Goal: Communication & Community: Answer question/provide support

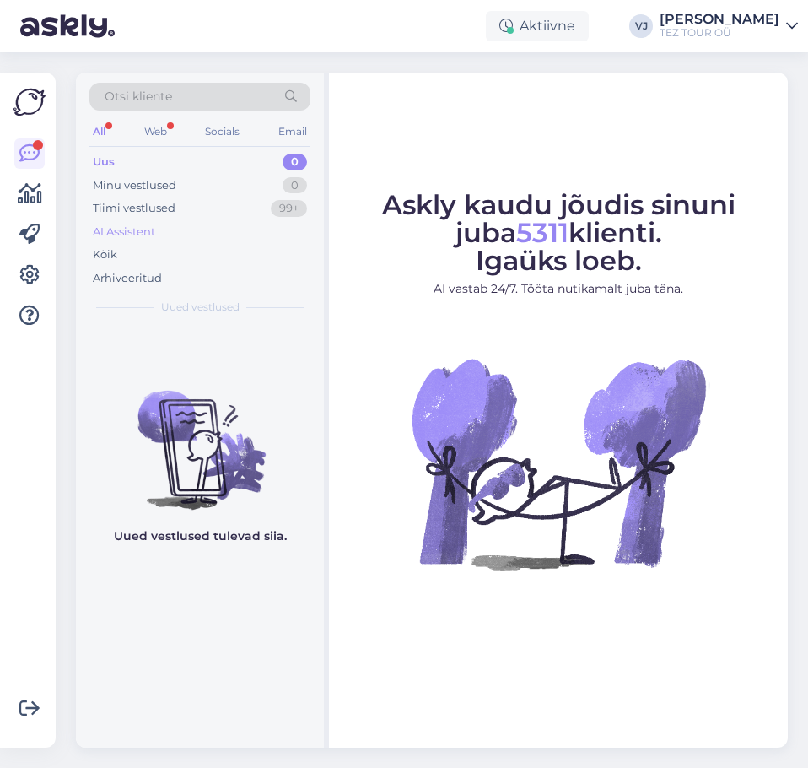
click at [120, 242] on div "AI Assistent" at bounding box center [199, 232] width 221 height 24
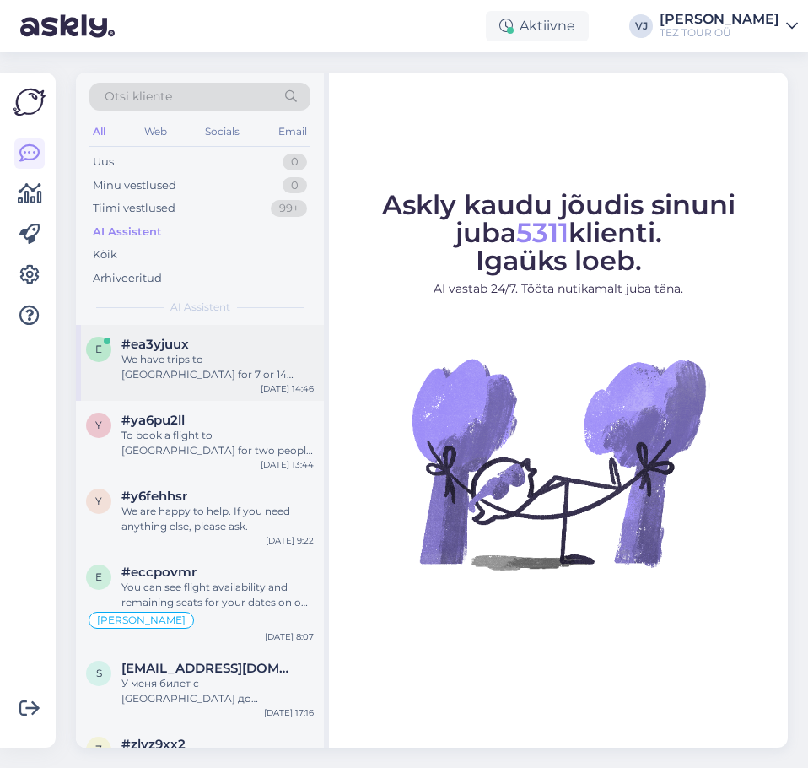
click at [237, 369] on div "We have trips to [GEOGRAPHIC_DATA] for 7 or 14 days. You can choose from differ…" at bounding box center [218, 367] width 192 height 30
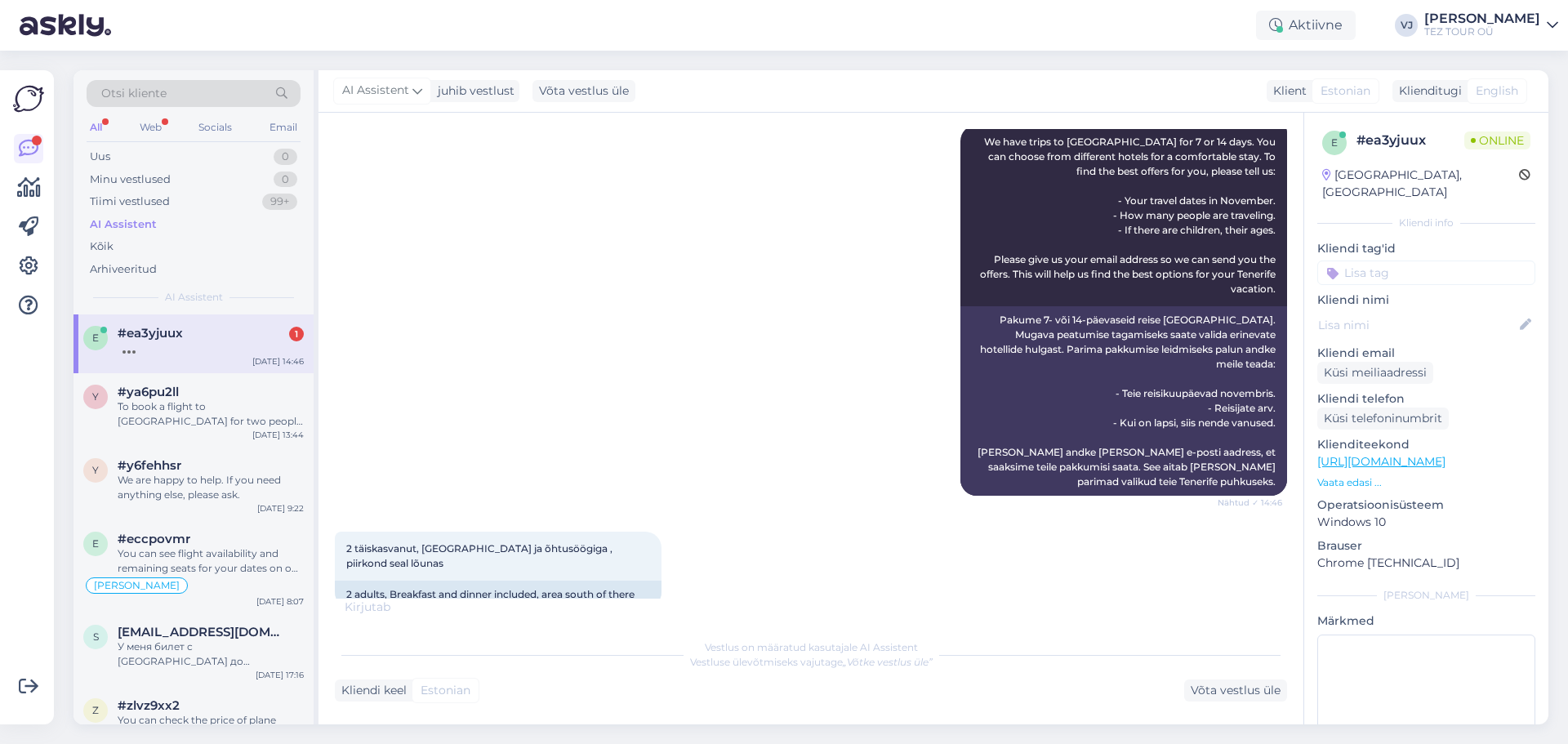
scroll to position [260, 0]
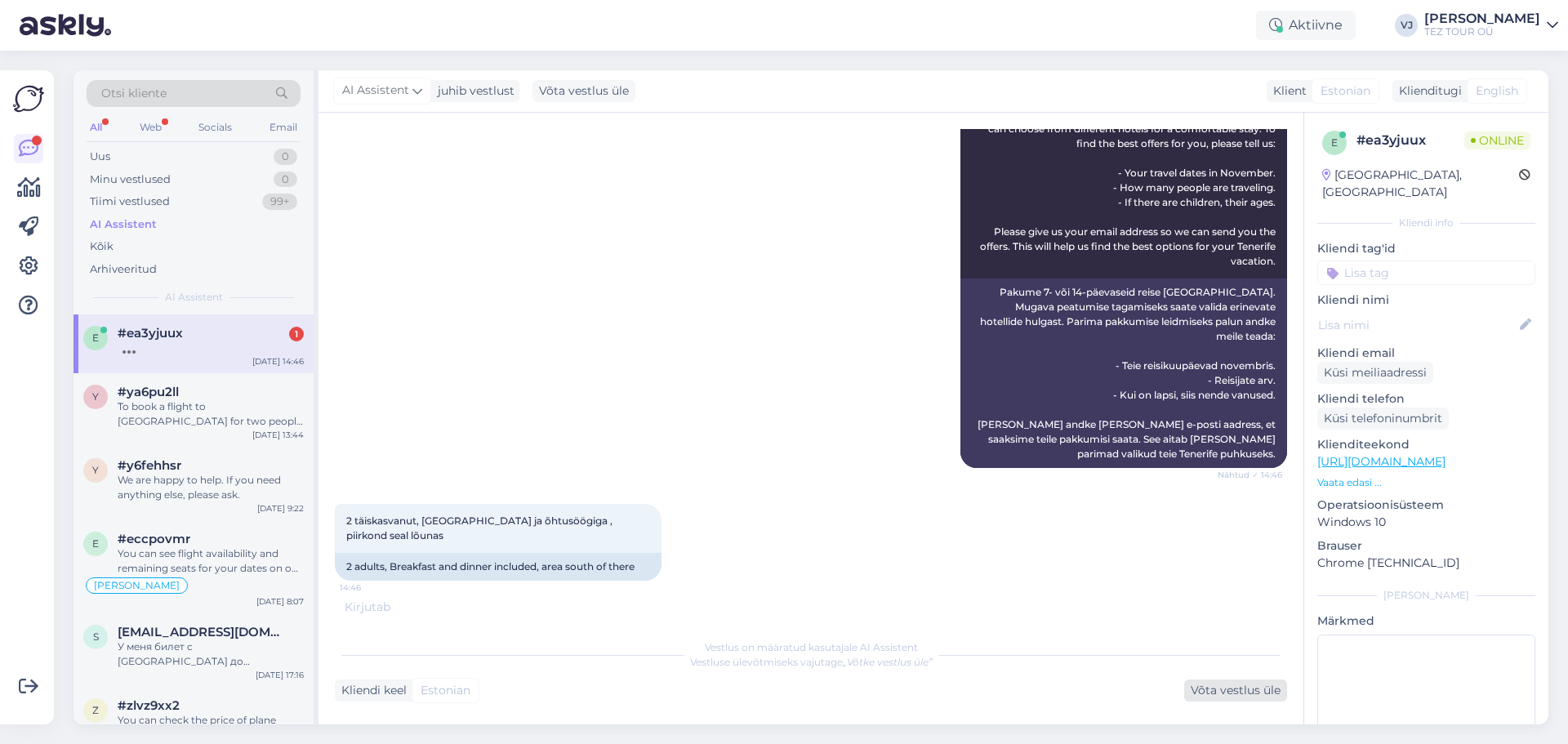
click at [1197, 681] on div "Võta vestlus üle" at bounding box center [1236, 690] width 103 height 22
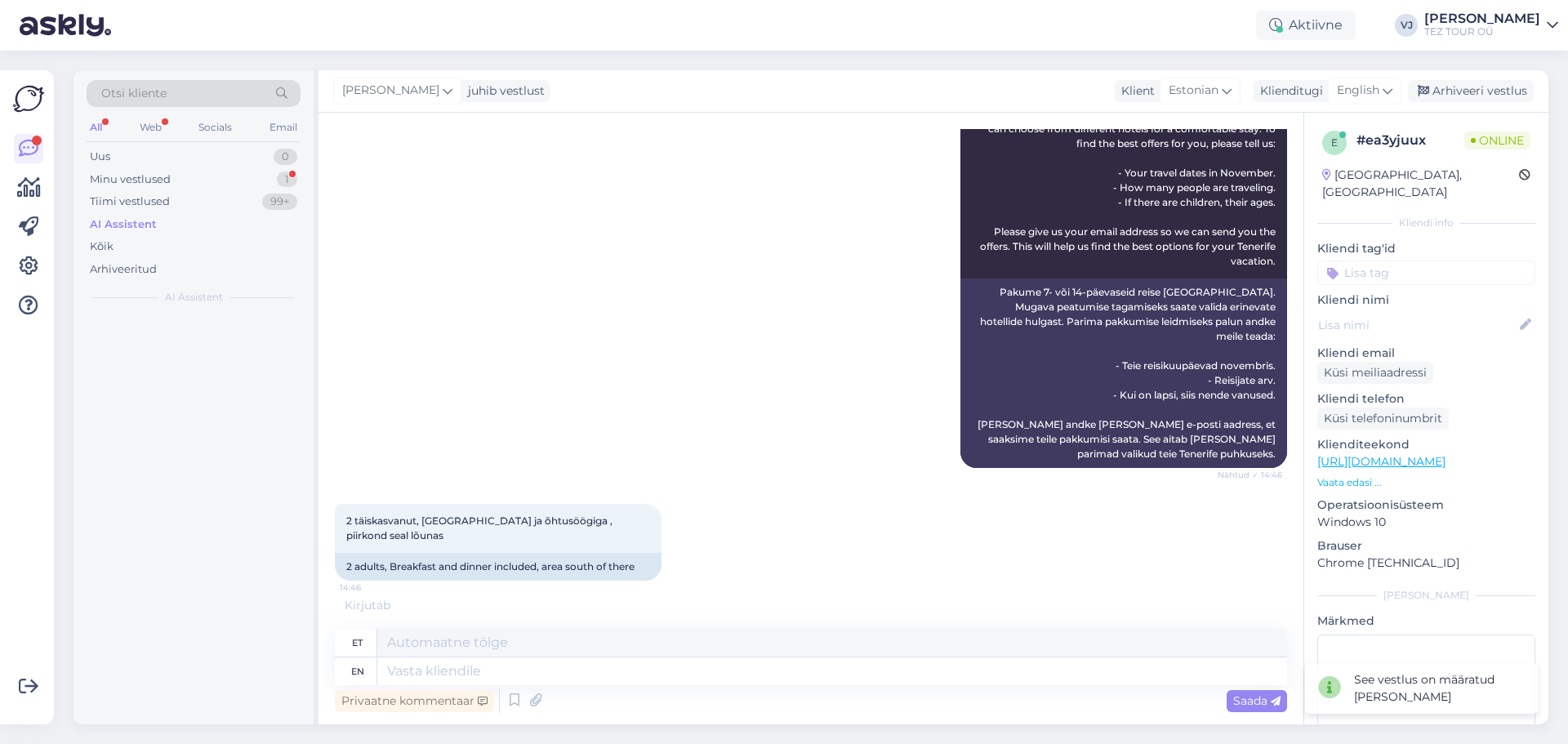
click at [1383, 260] on input at bounding box center [1426, 272] width 218 height 24
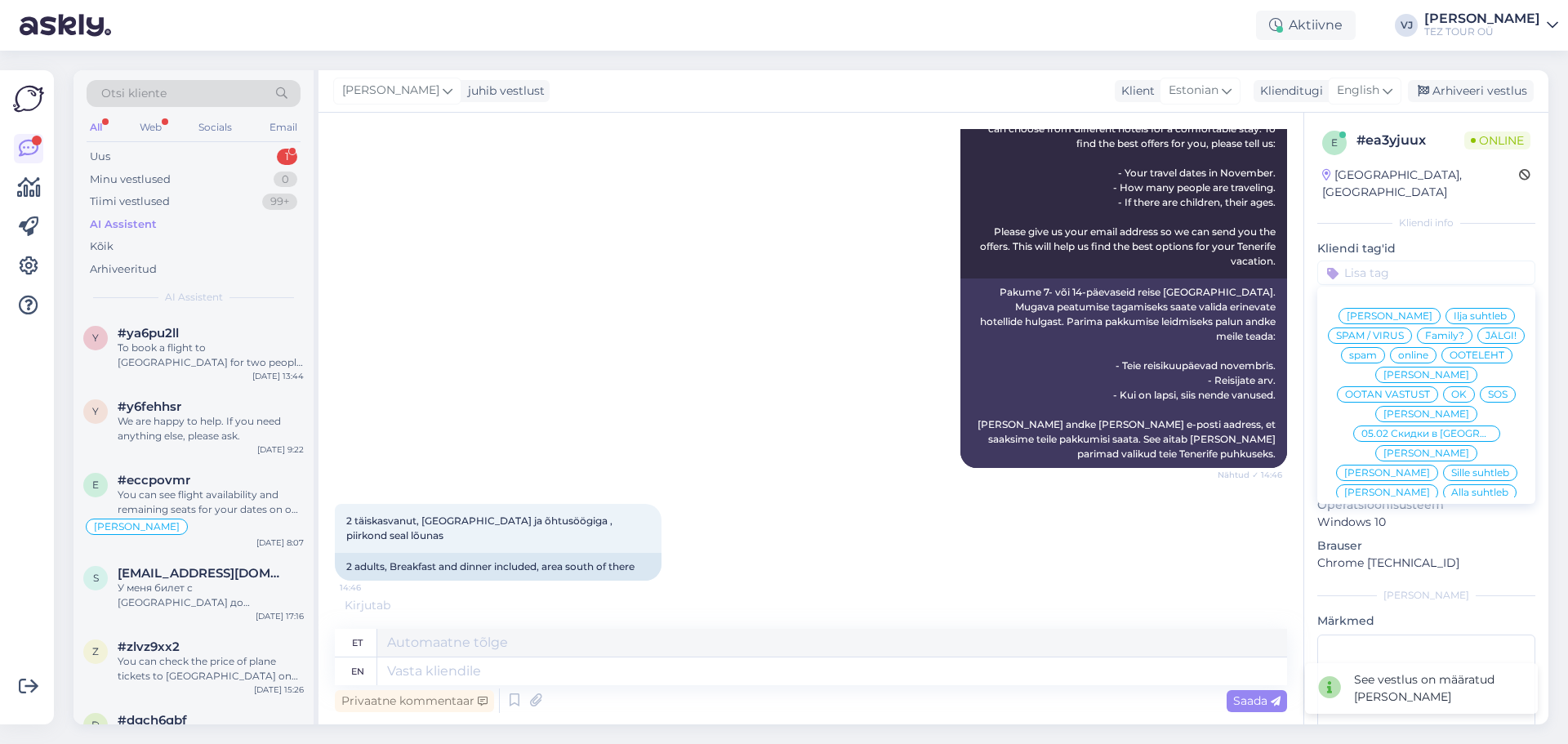
click at [1426, 409] on span "[PERSON_NAME]" at bounding box center [1427, 414] width 86 height 10
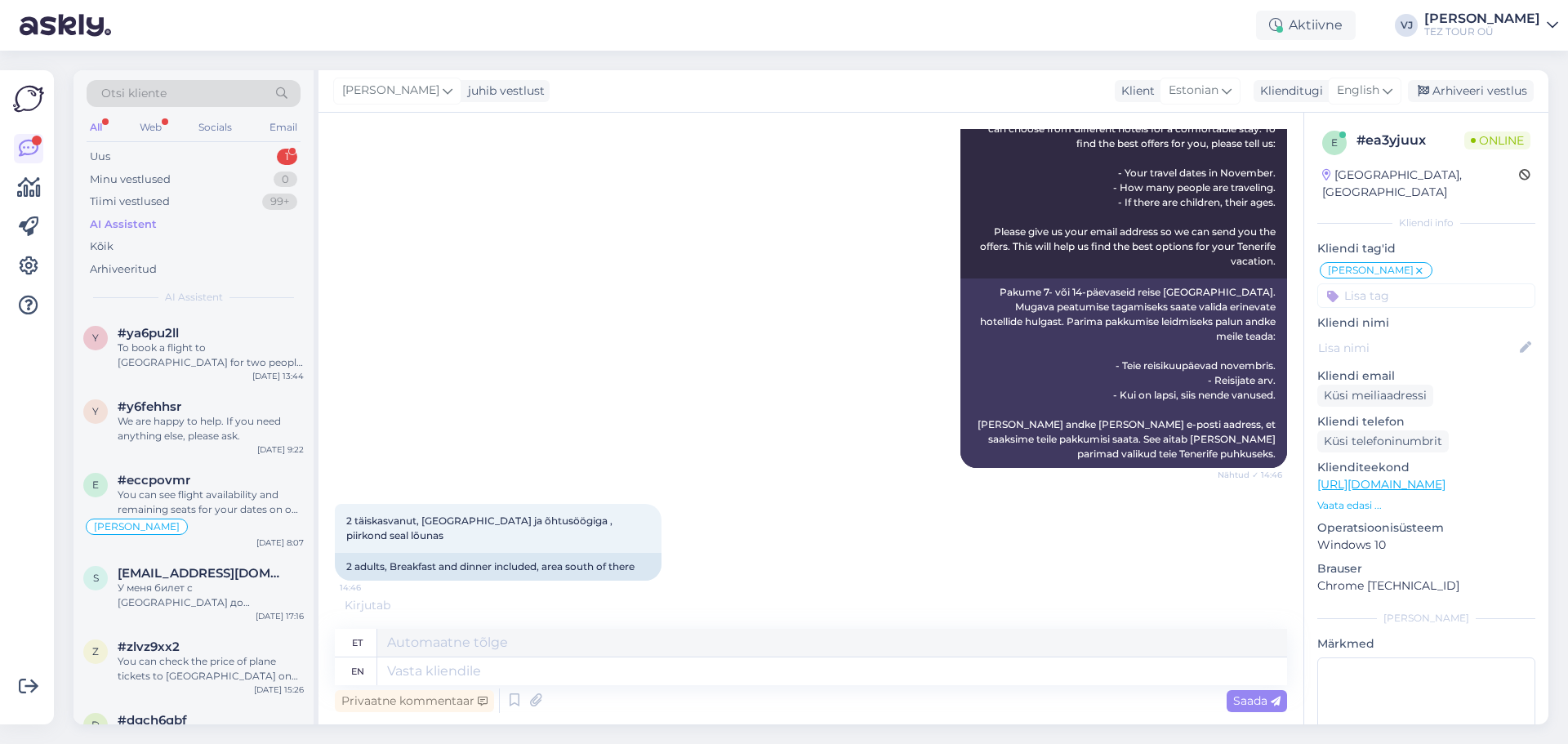
scroll to position [342, 0]
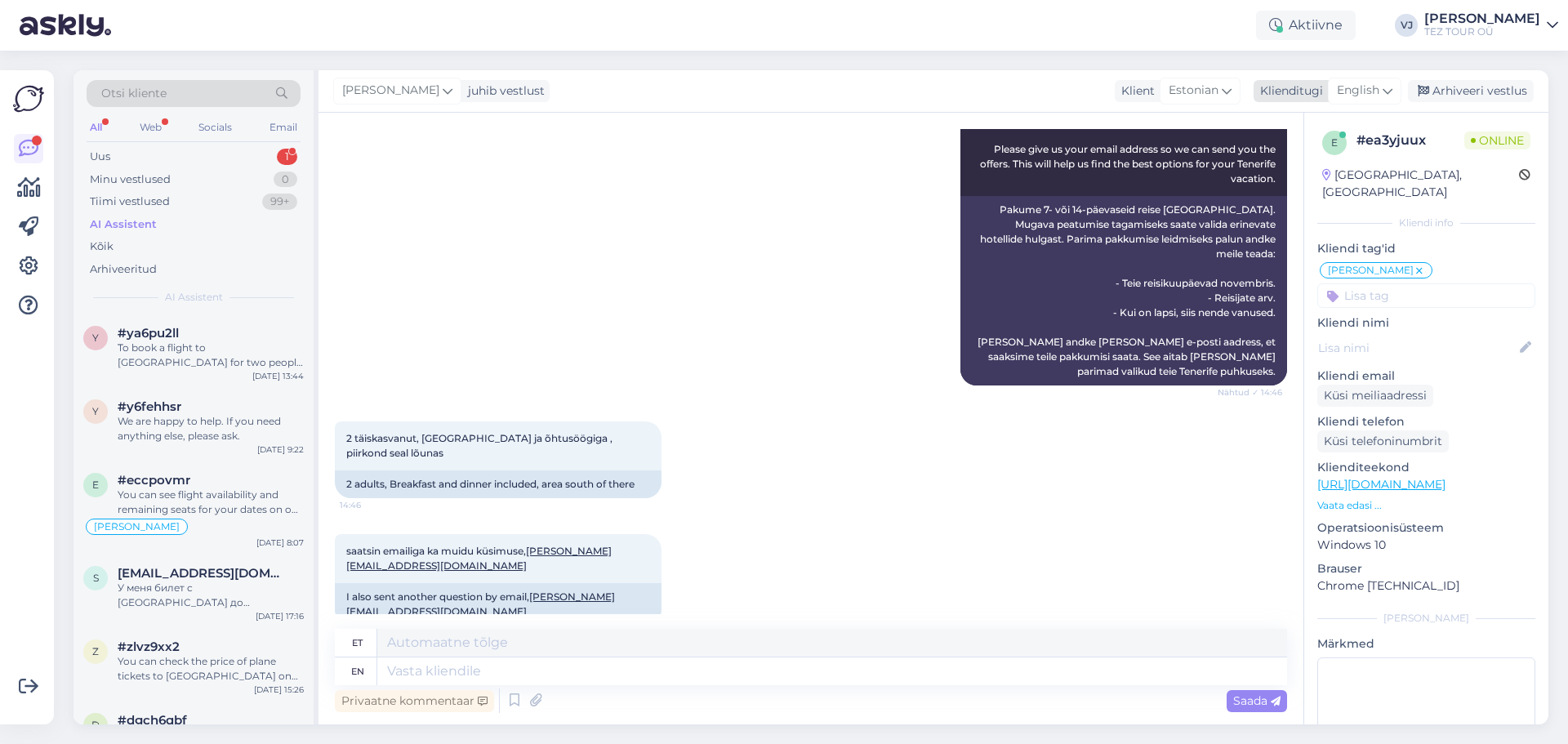
click at [1353, 91] on span "English" at bounding box center [1358, 90] width 43 height 18
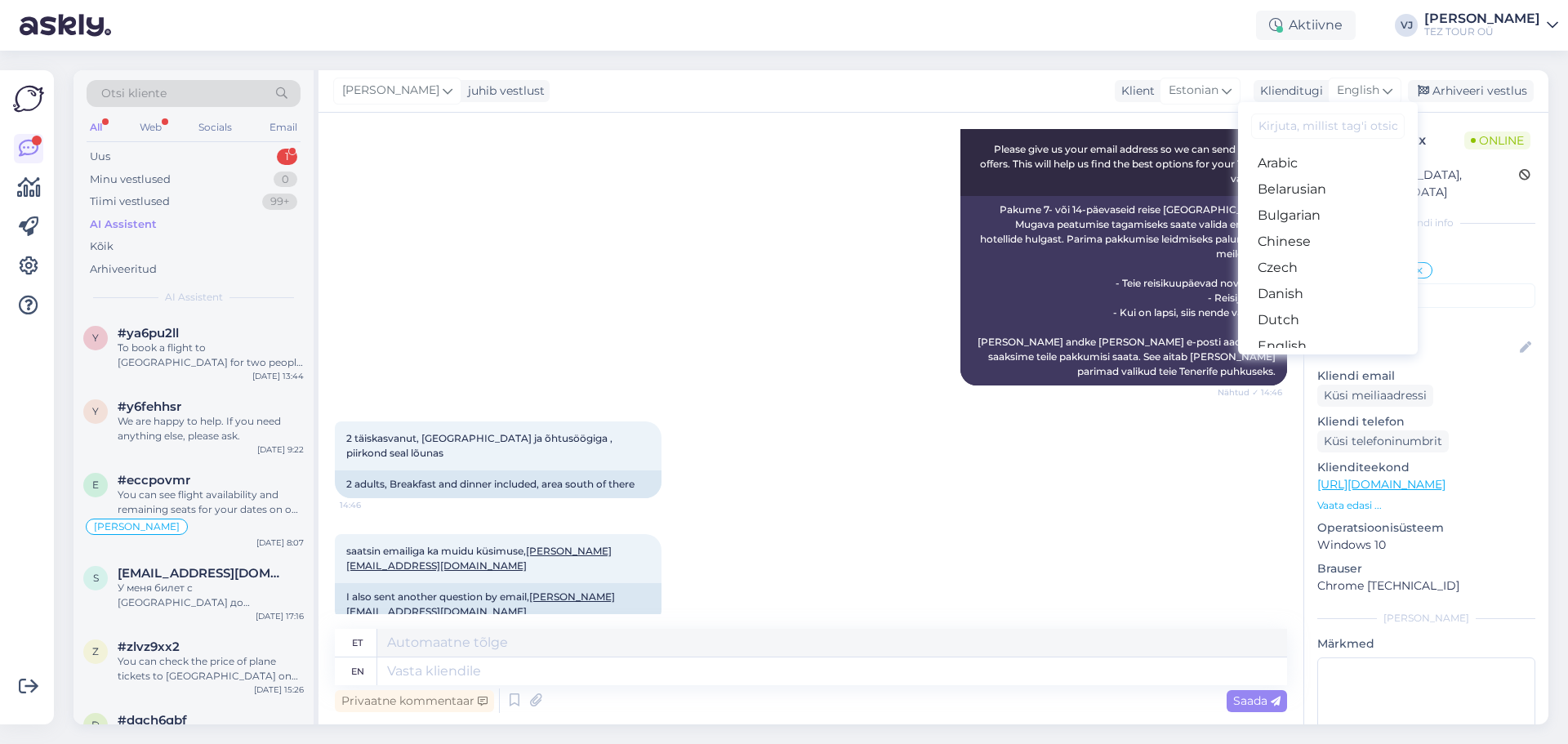
scroll to position [178, 0]
click at [1321, 194] on link "Estonian" at bounding box center [1328, 193] width 180 height 26
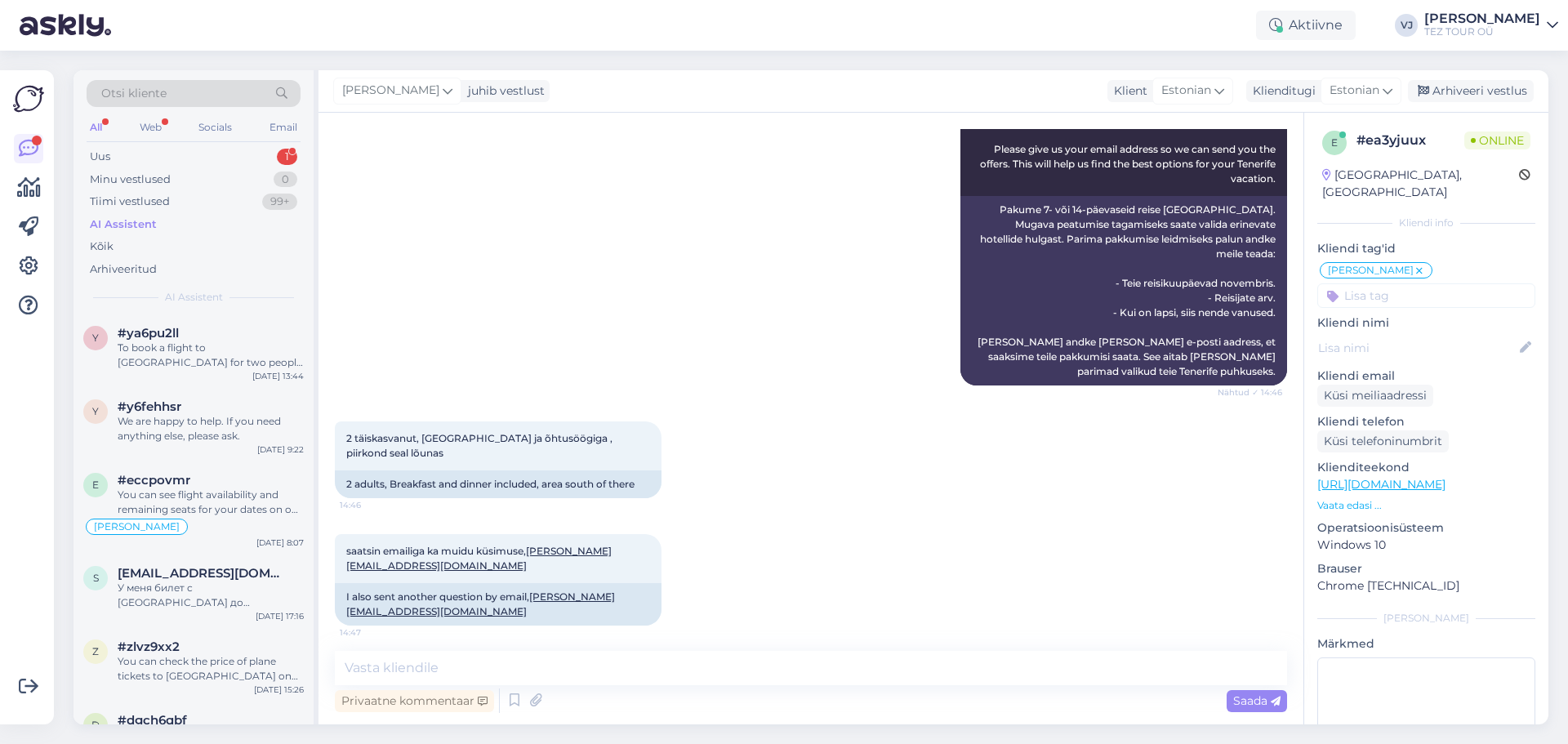
scroll to position [321, 0]
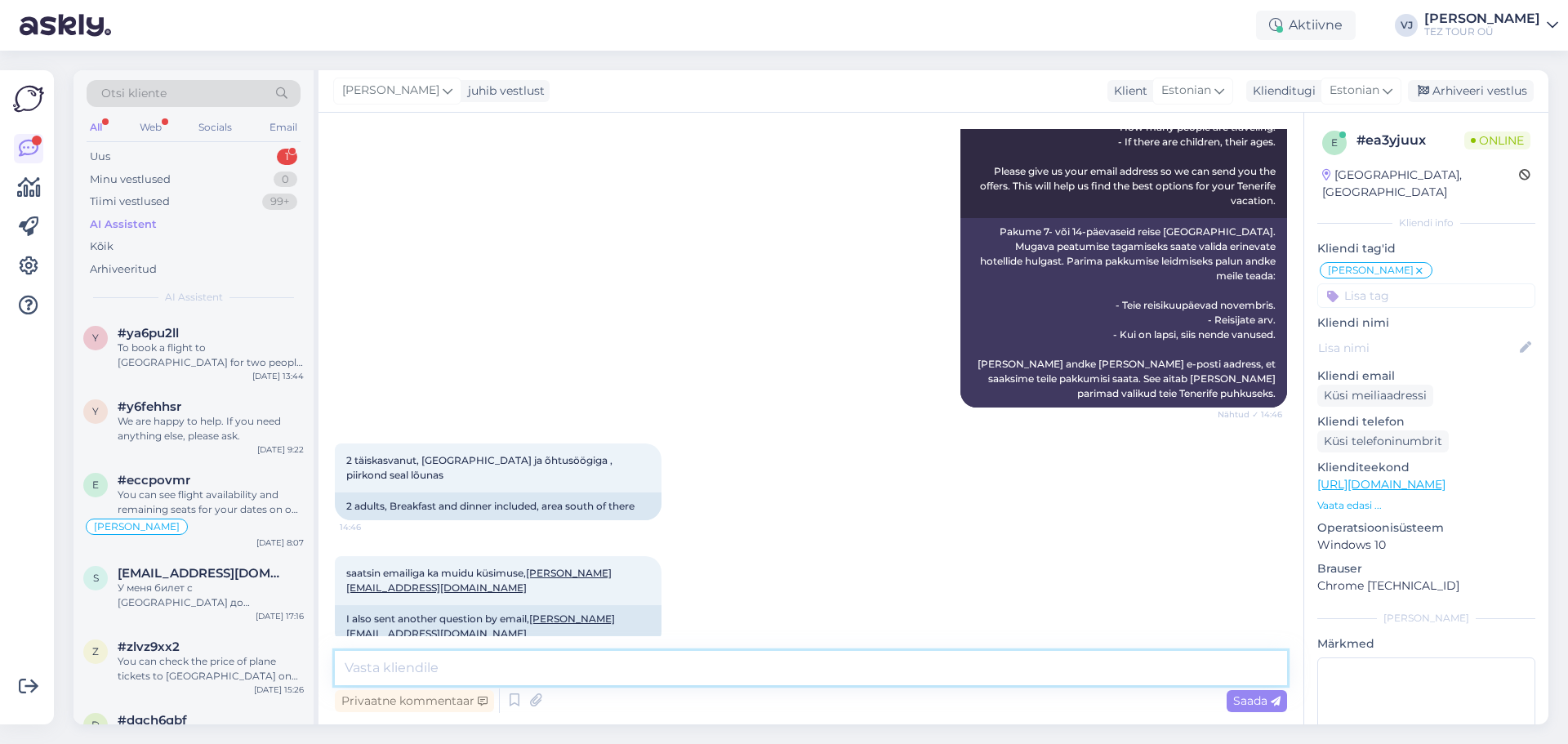
click at [681, 669] on textarea at bounding box center [811, 668] width 952 height 34
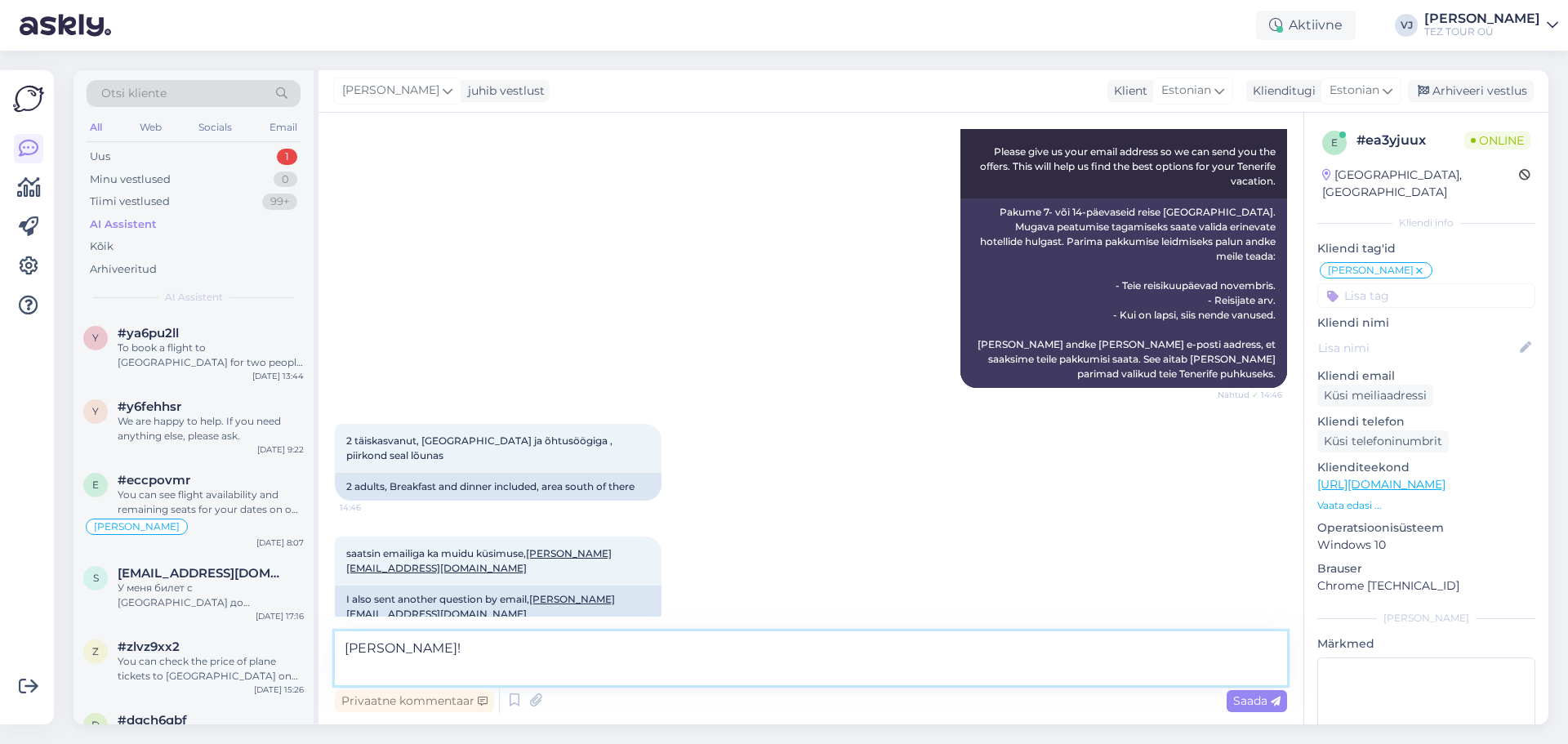
scroll to position [360, 0]
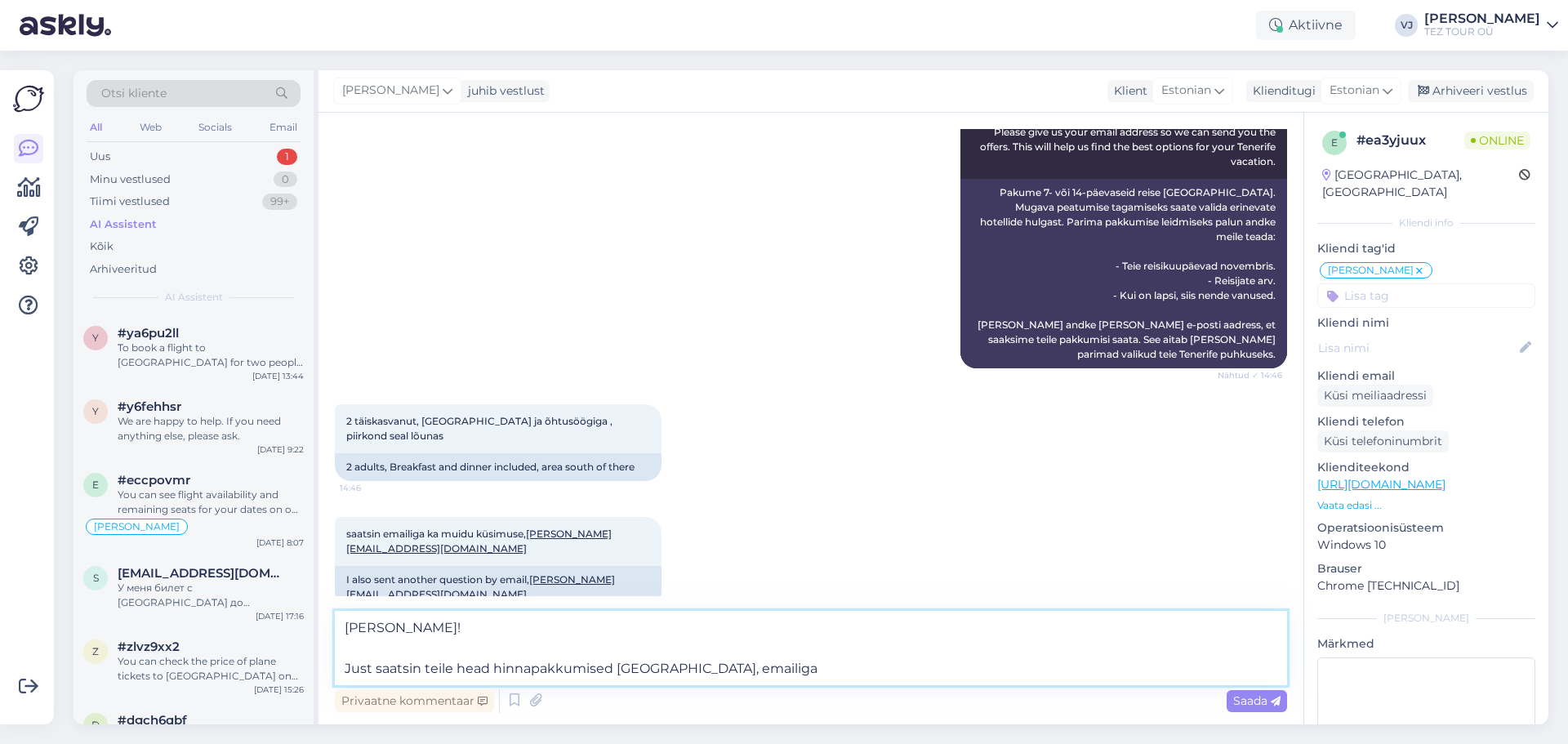
type textarea "[PERSON_NAME]! Just saatsin teile head hinnapakkumised [GEOGRAPHIC_DATA], email…"
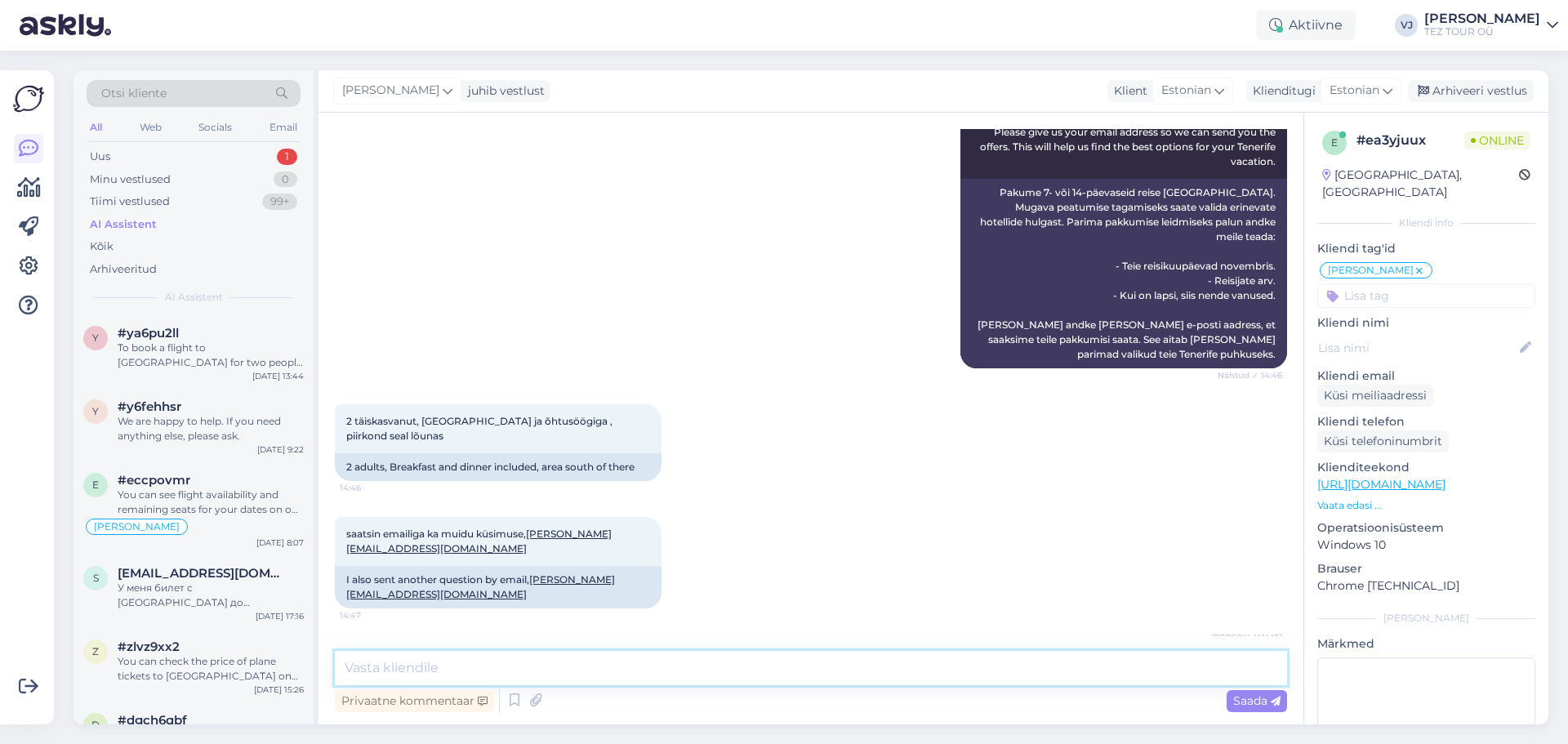
scroll to position [435, 0]
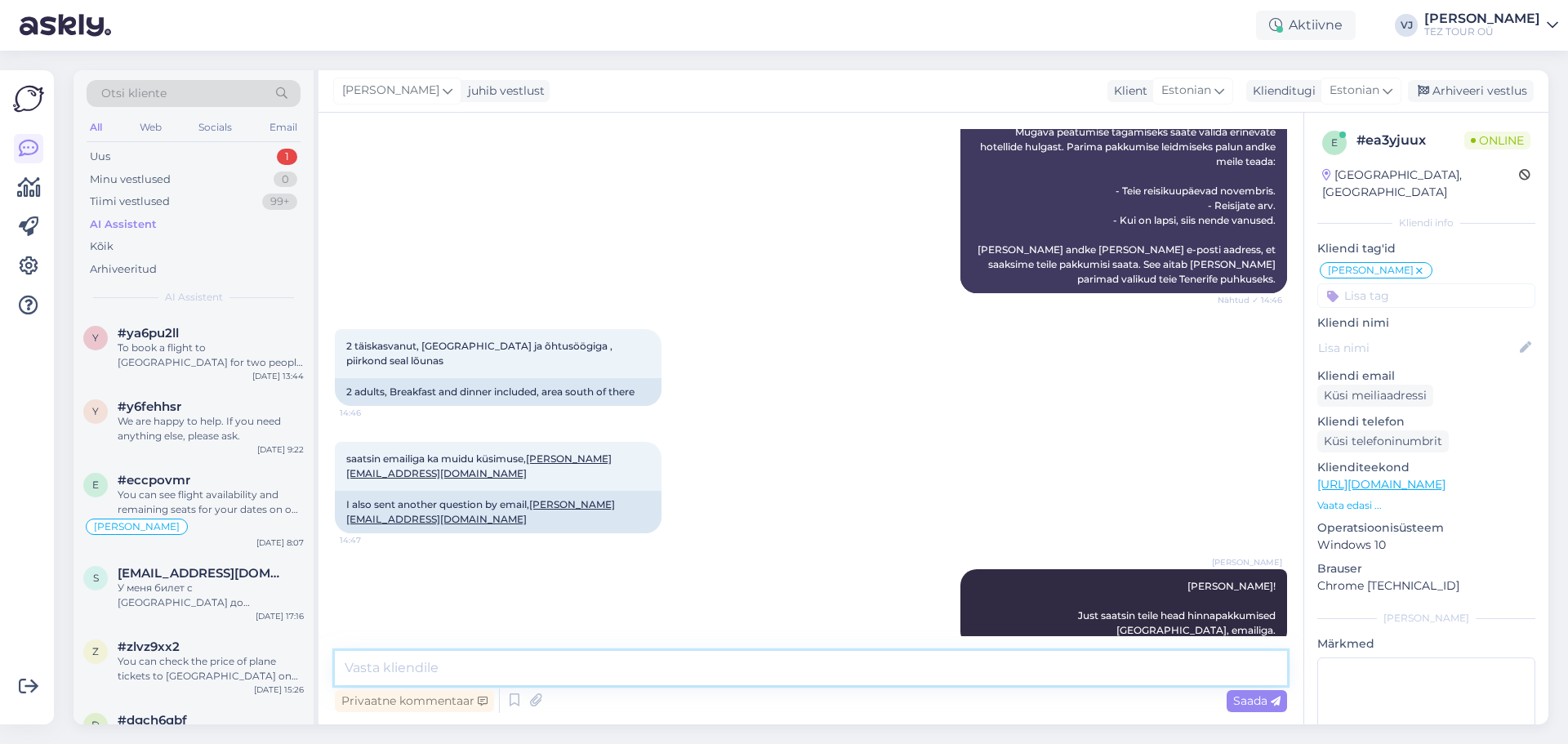
click at [555, 658] on textarea at bounding box center [811, 668] width 952 height 34
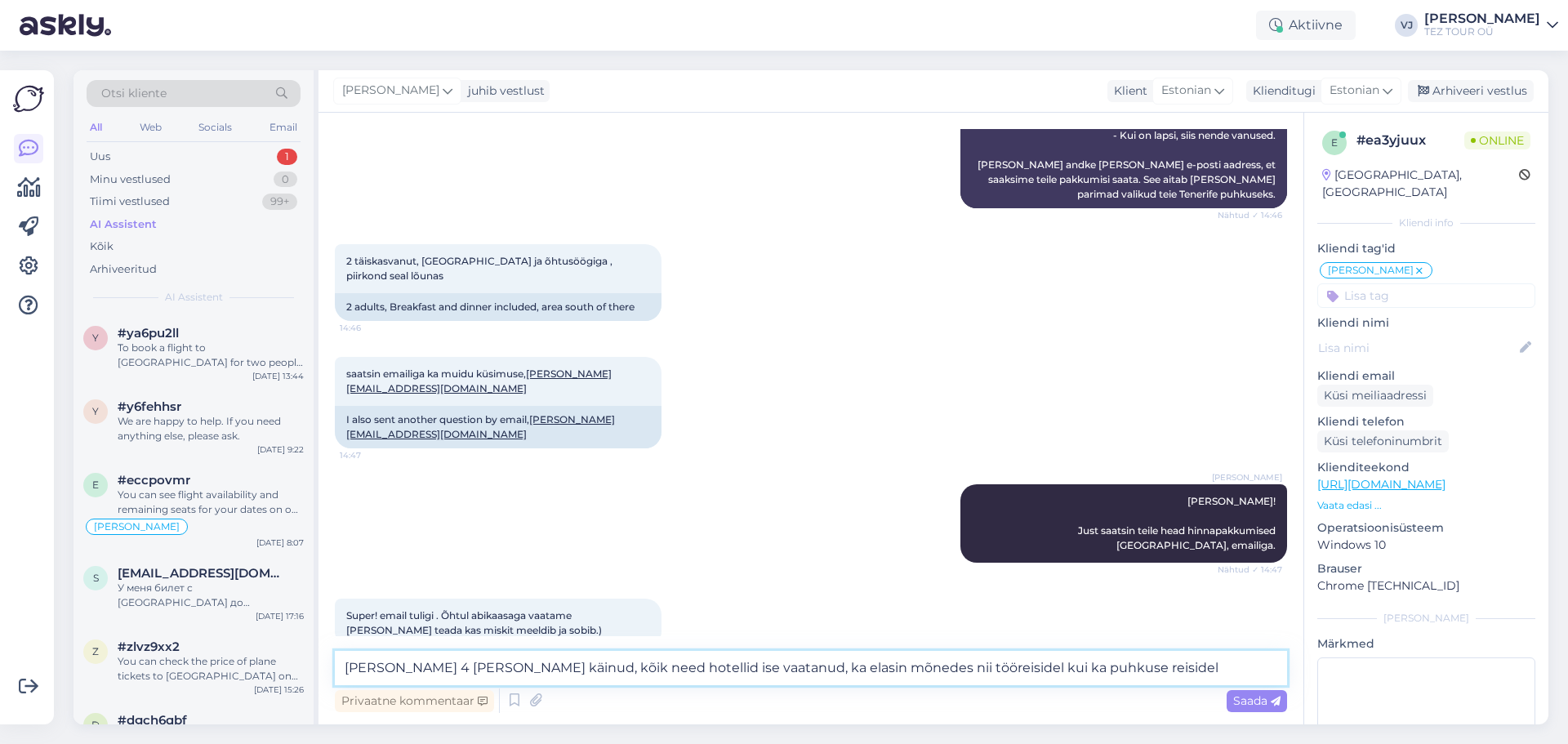
type textarea "[PERSON_NAME] 4 [PERSON_NAME] käinud, kõik need hotellid ise vaatanud, ka elasi…"
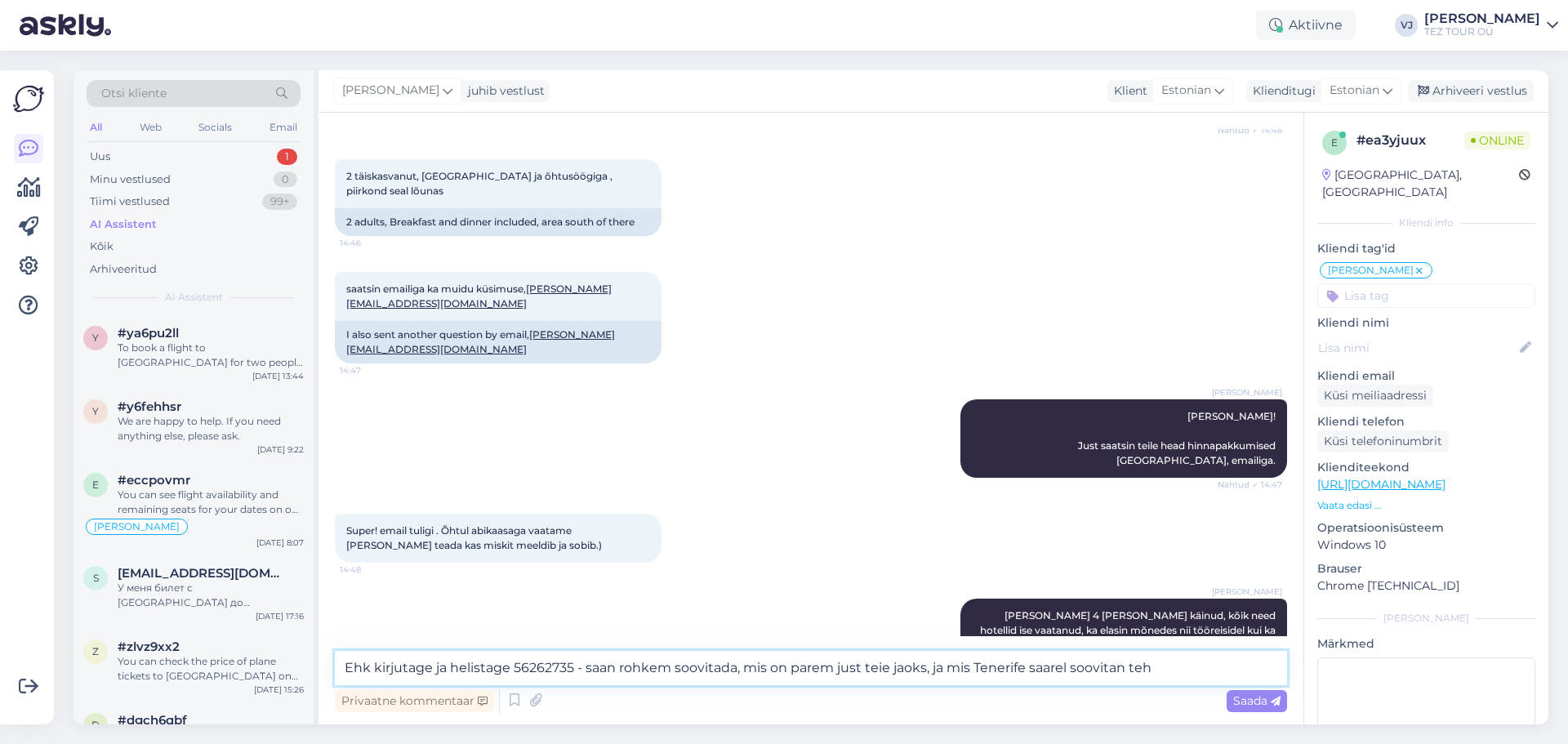
type textarea "Ehk kirjutage ja helistage 56262735 - saan rohkem soovitada, mis on parem just …"
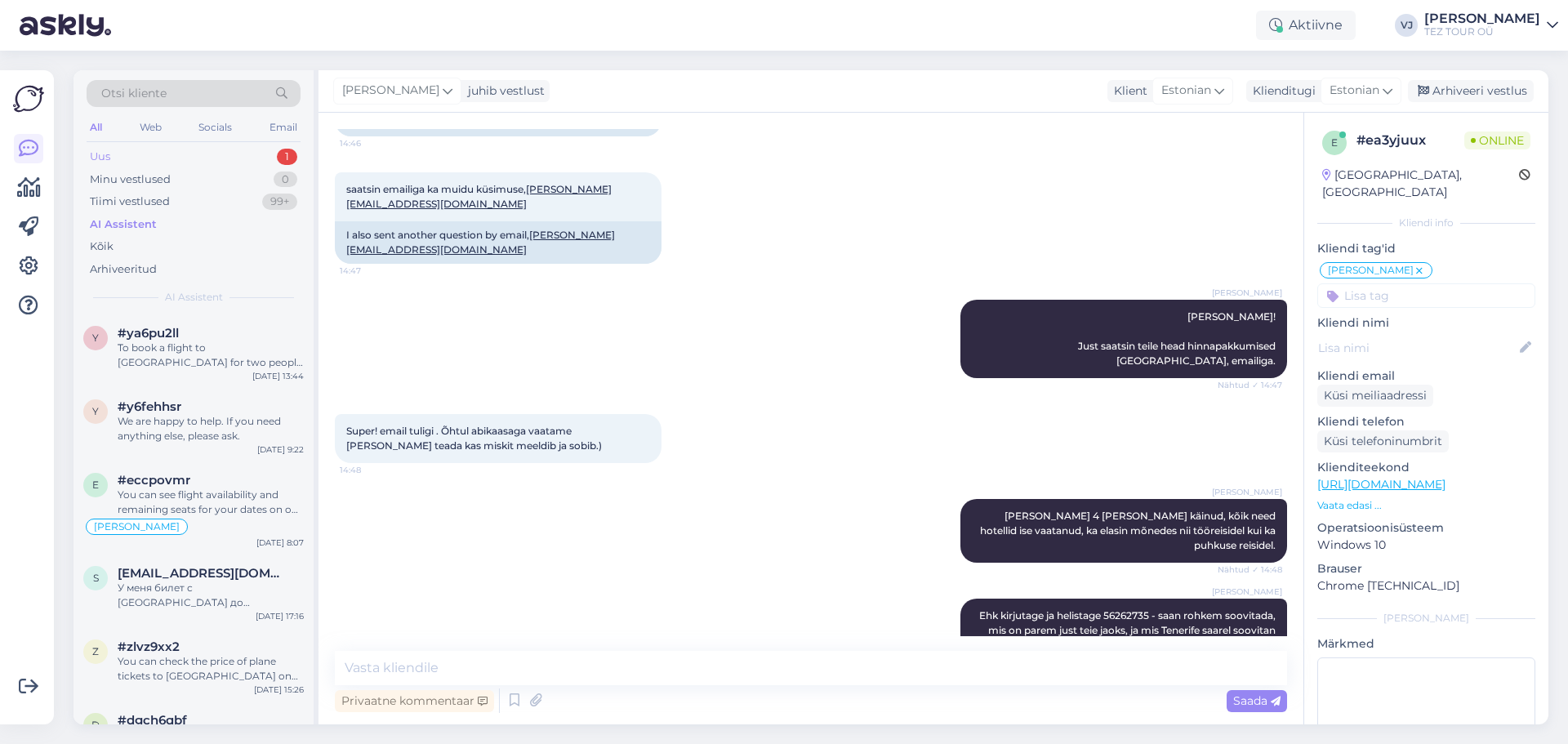
click at [213, 158] on div "Uus 1" at bounding box center [193, 157] width 214 height 23
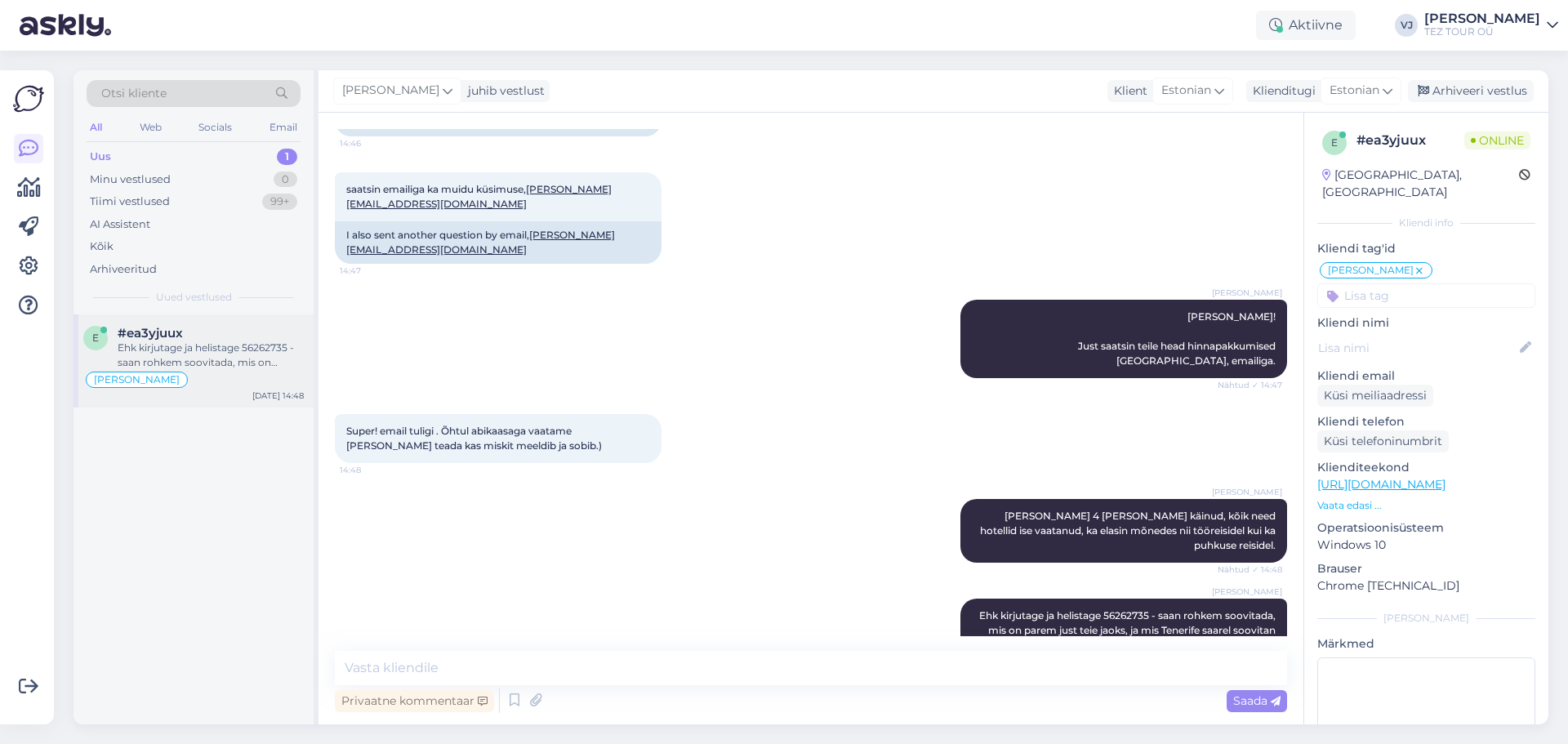
click at [197, 323] on div "e #ea3yjuux Ehk kirjutage ja helistage 56262735 - saan rohkem soovitada, mis on…" at bounding box center [194, 361] width 240 height 93
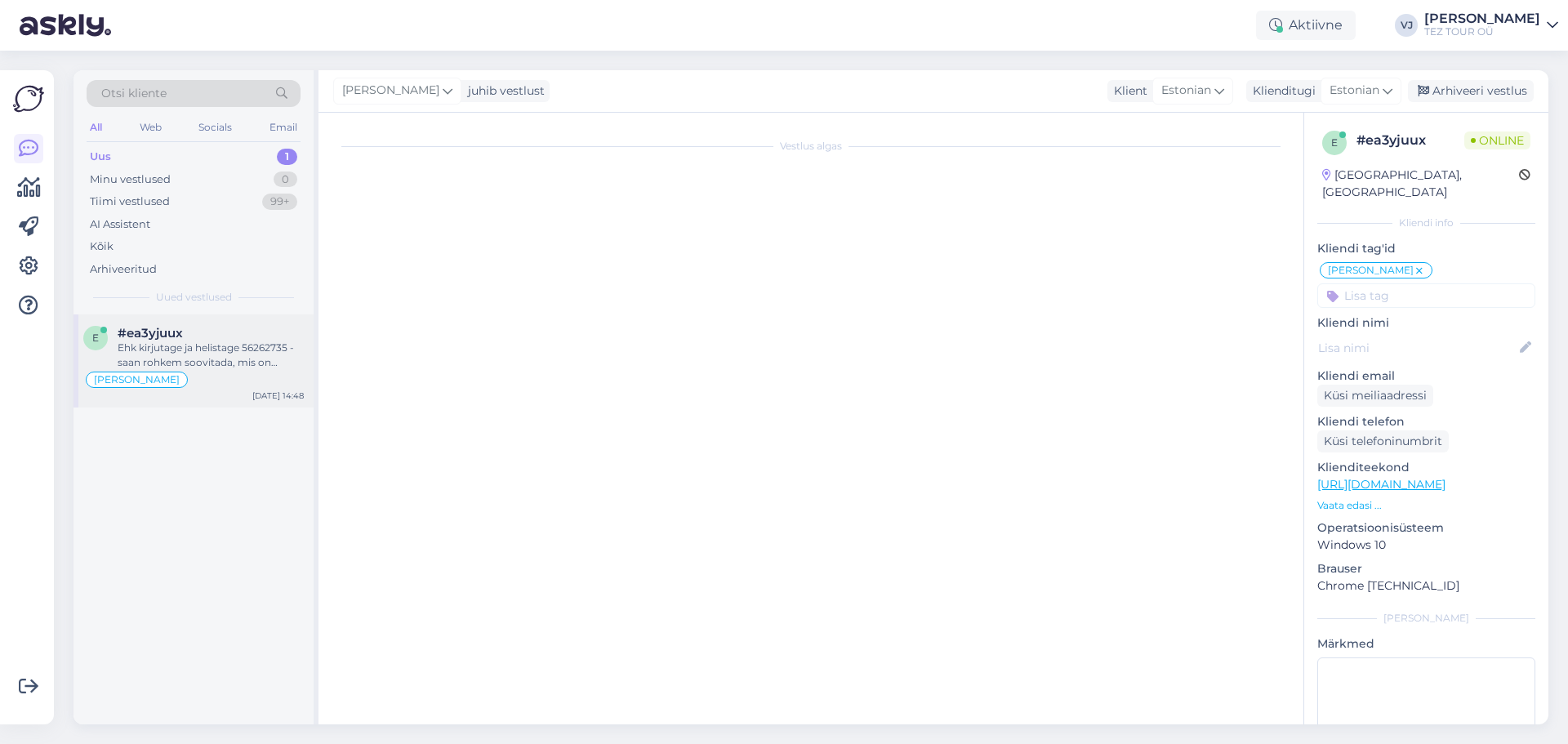
scroll to position [766, 0]
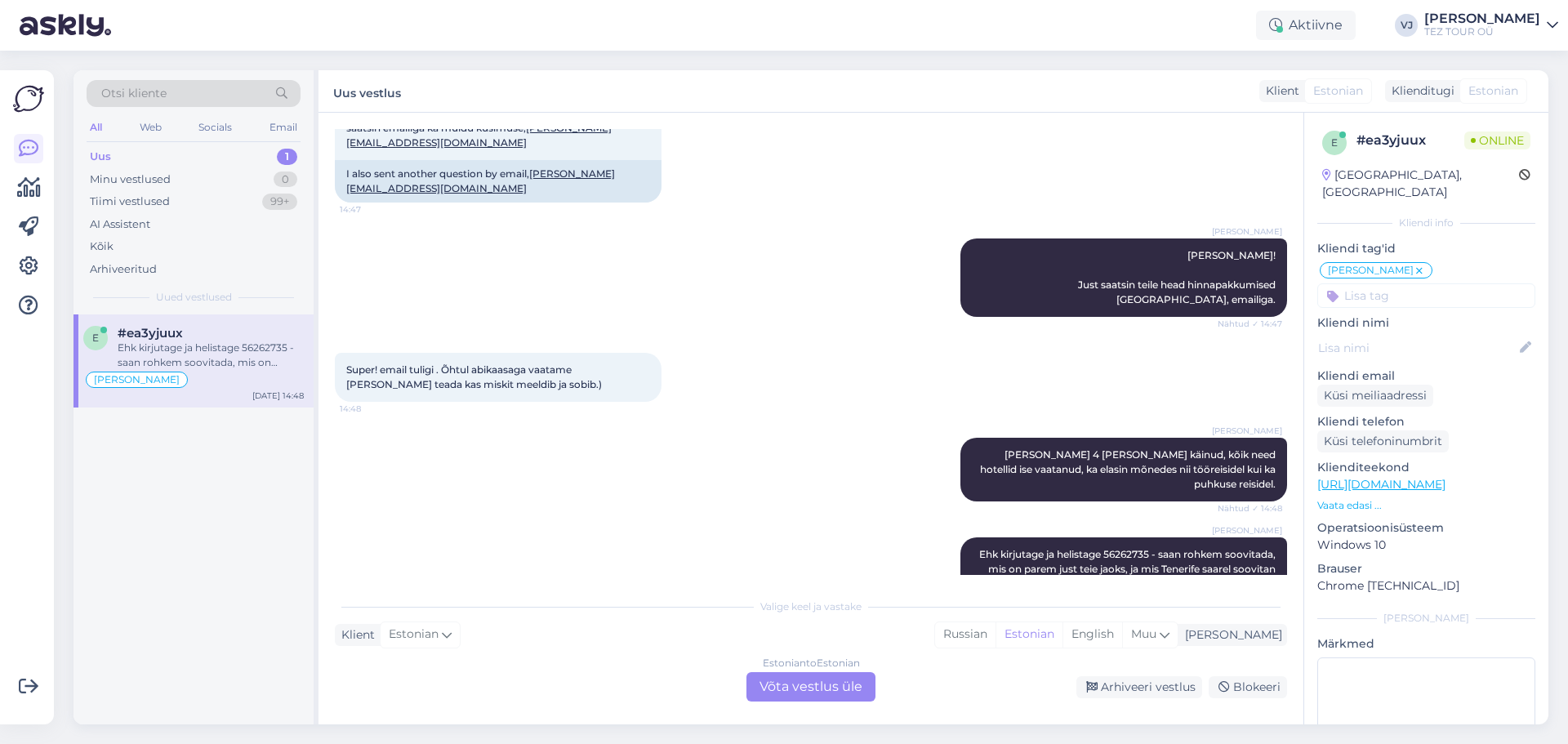
click at [862, 693] on div "Estonian to Estonian Võta vestlus üle" at bounding box center [810, 687] width 129 height 29
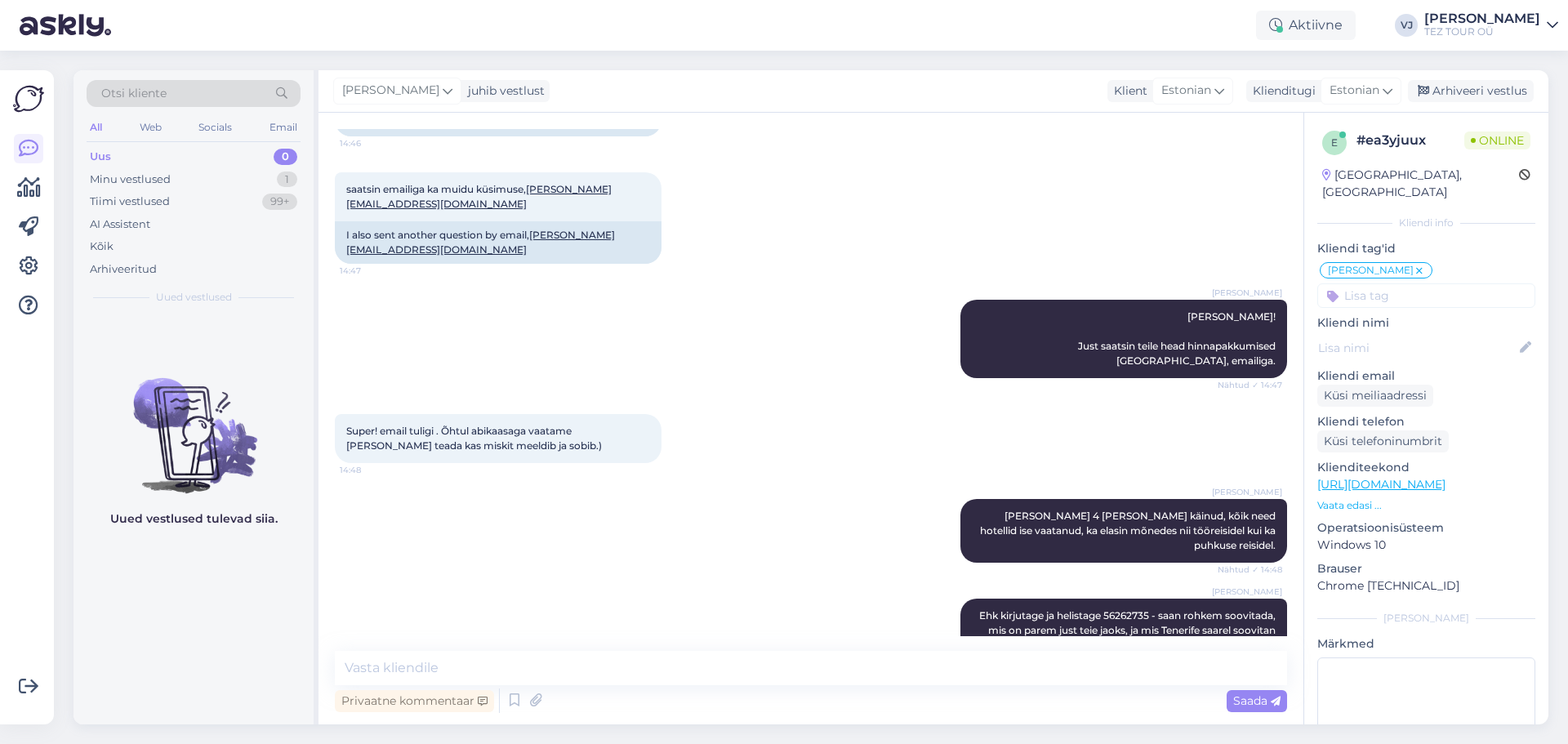
scroll to position [804, 0]
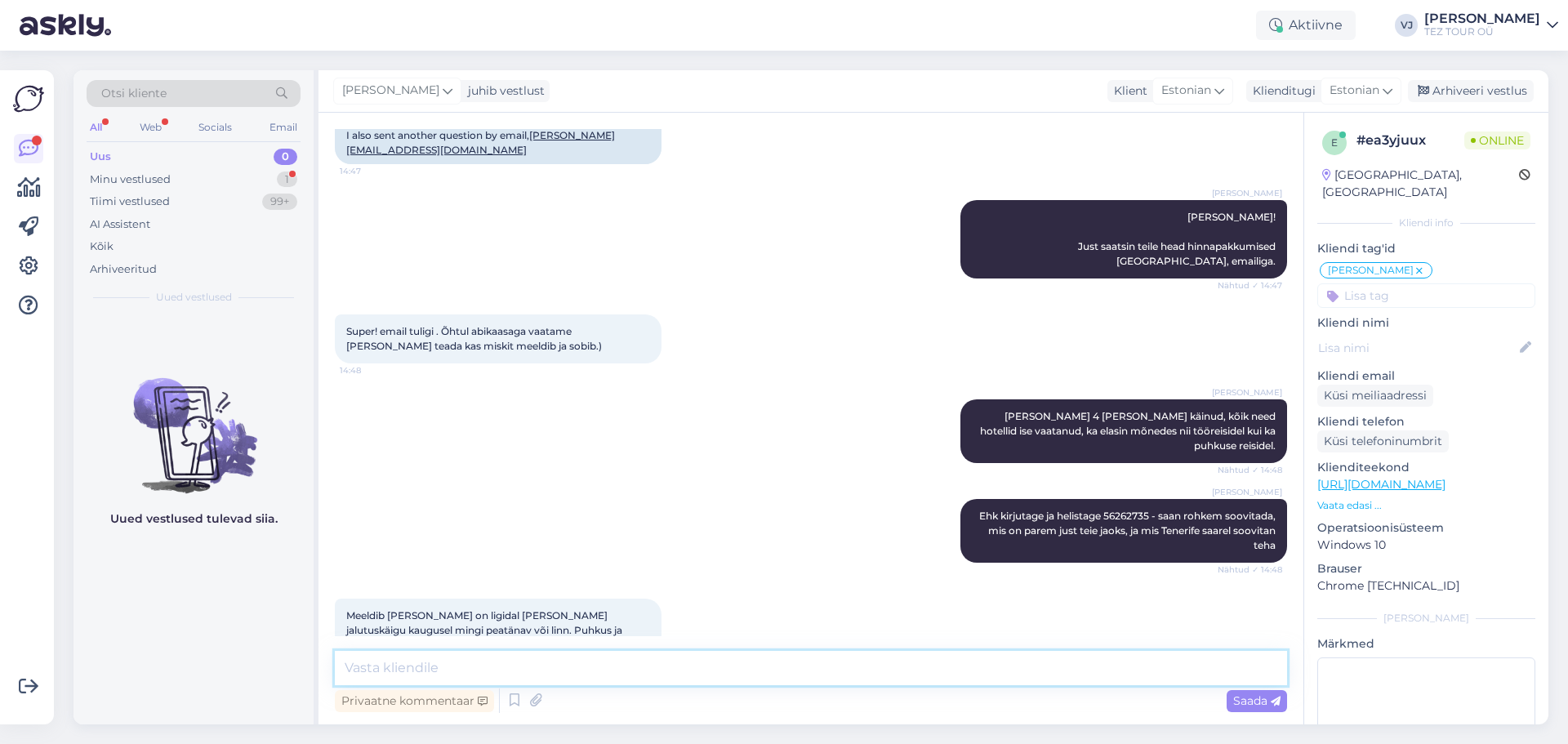
click at [549, 677] on textarea at bounding box center [811, 668] width 952 height 34
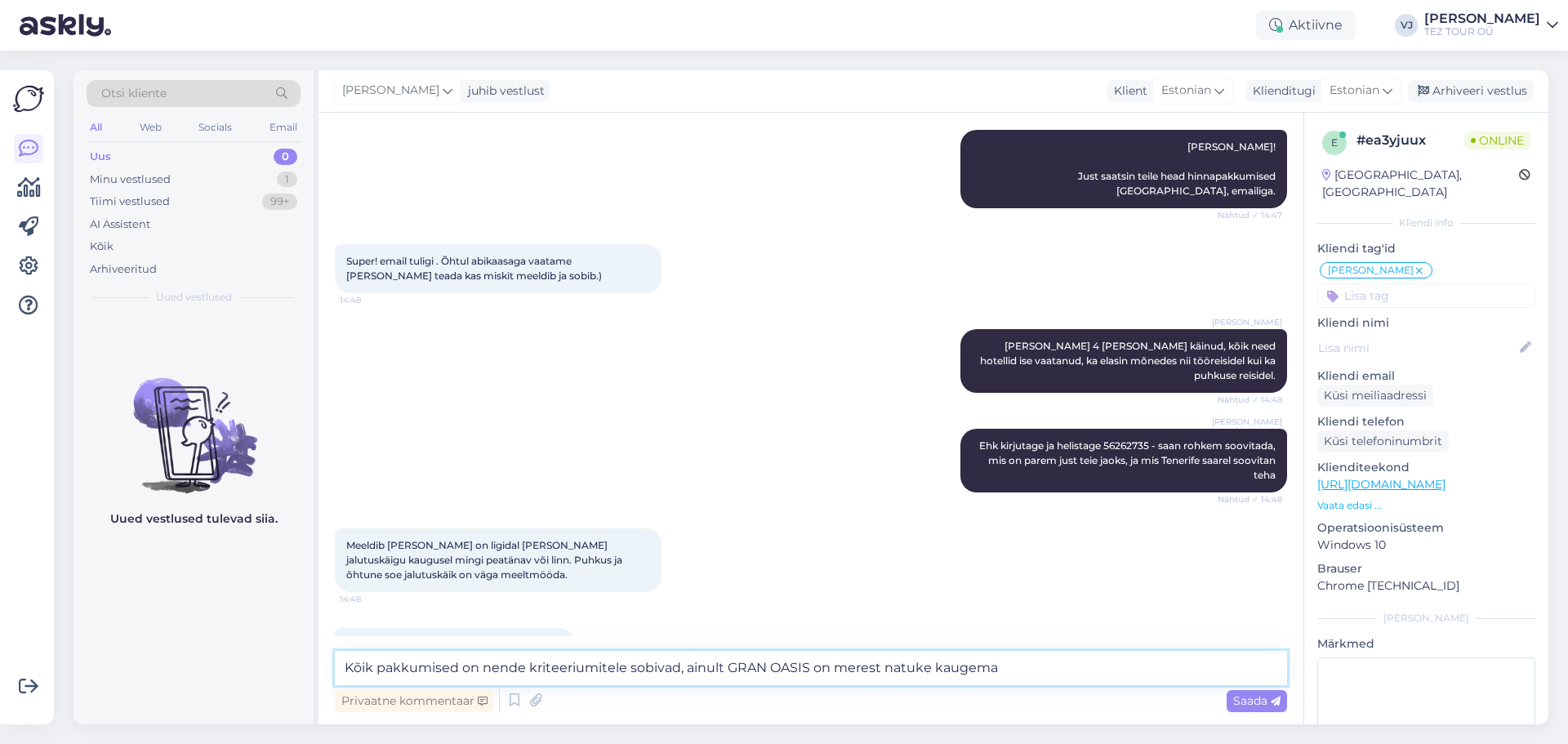
type textarea "Kõik pakkumised on nende kriteeriumitele sobivad, ainult GRAN OASIS on merest n…"
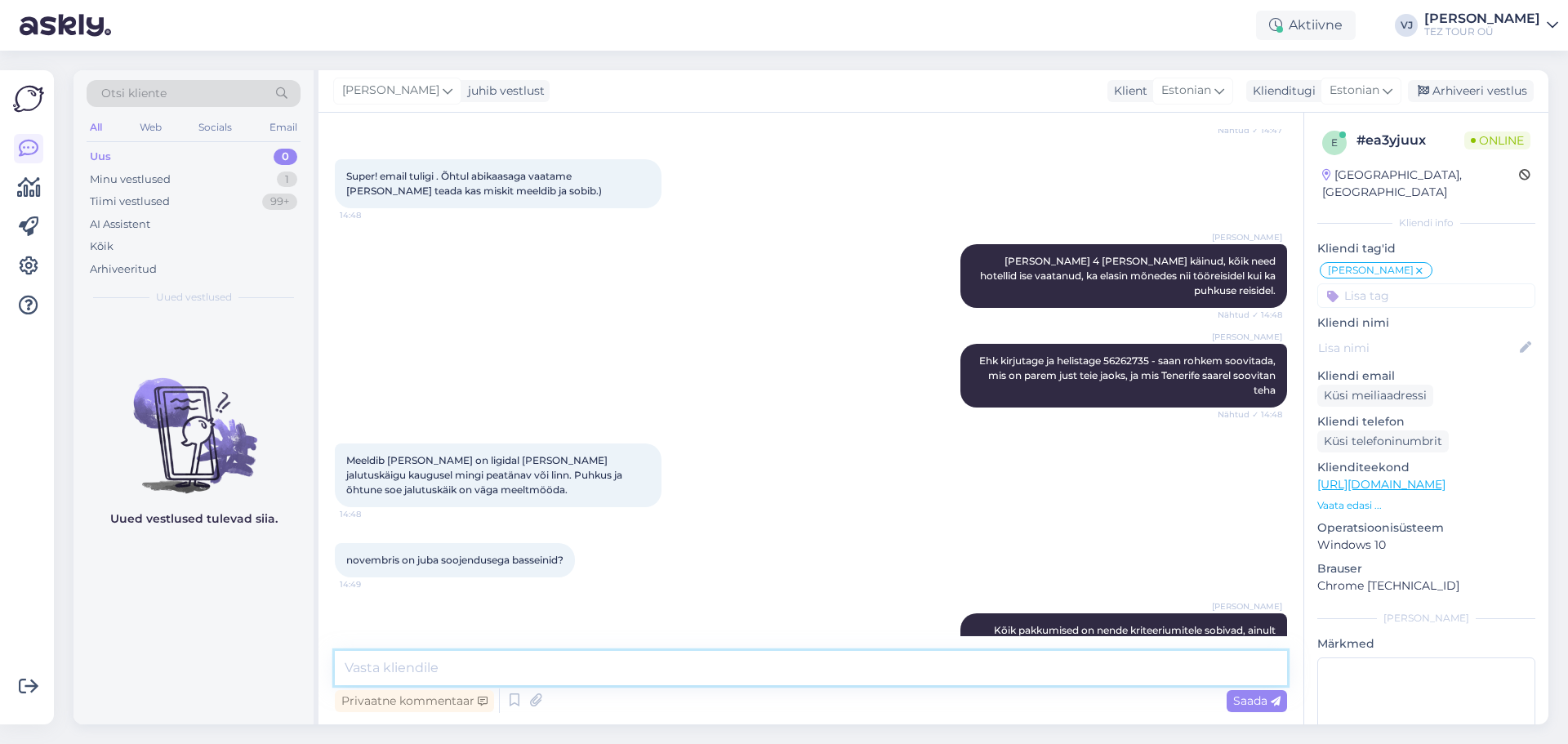
type textarea "J"
type textarea "Jah, tavaliselt on juba sojendusega basseinid novembri keskelt."
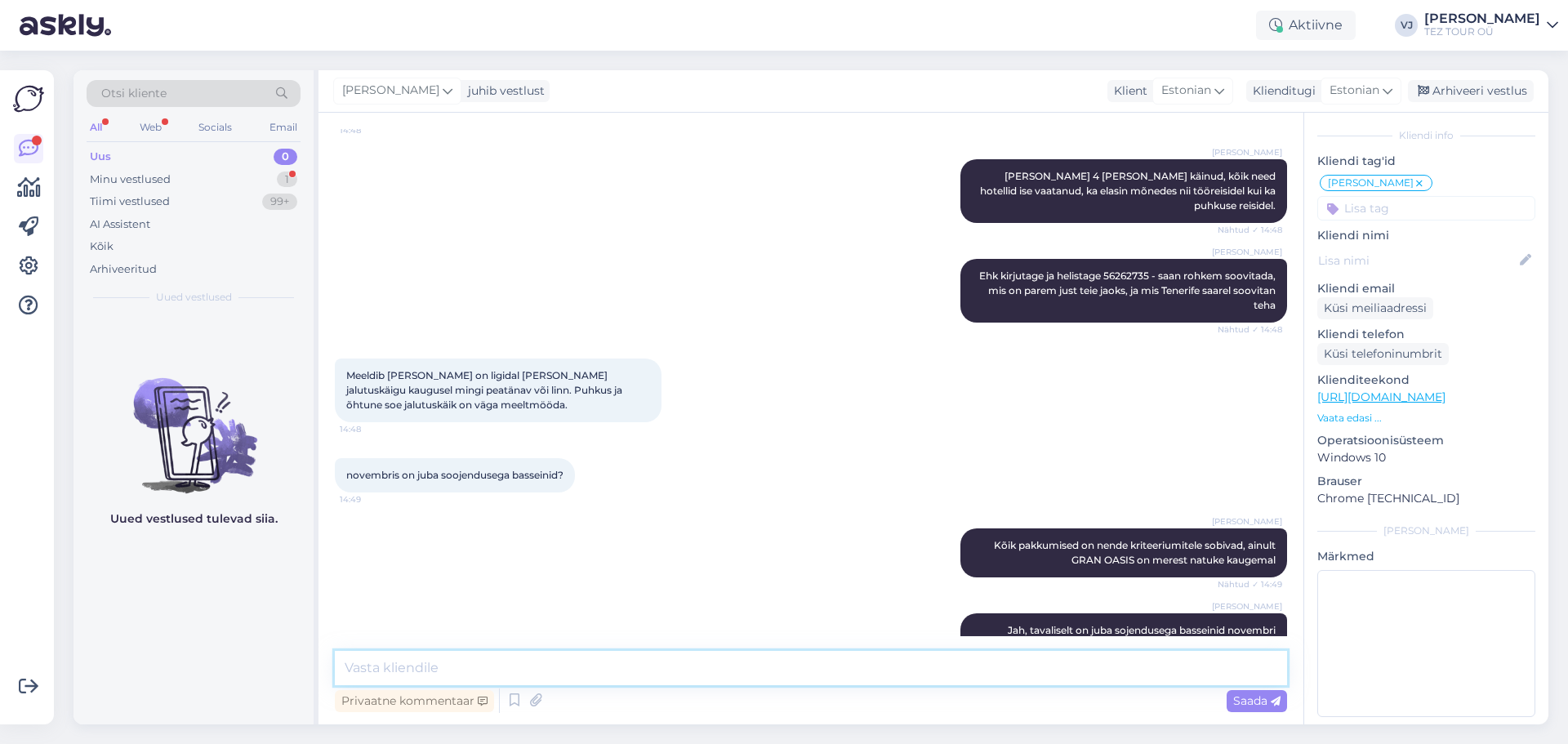
scroll to position [1129, 0]
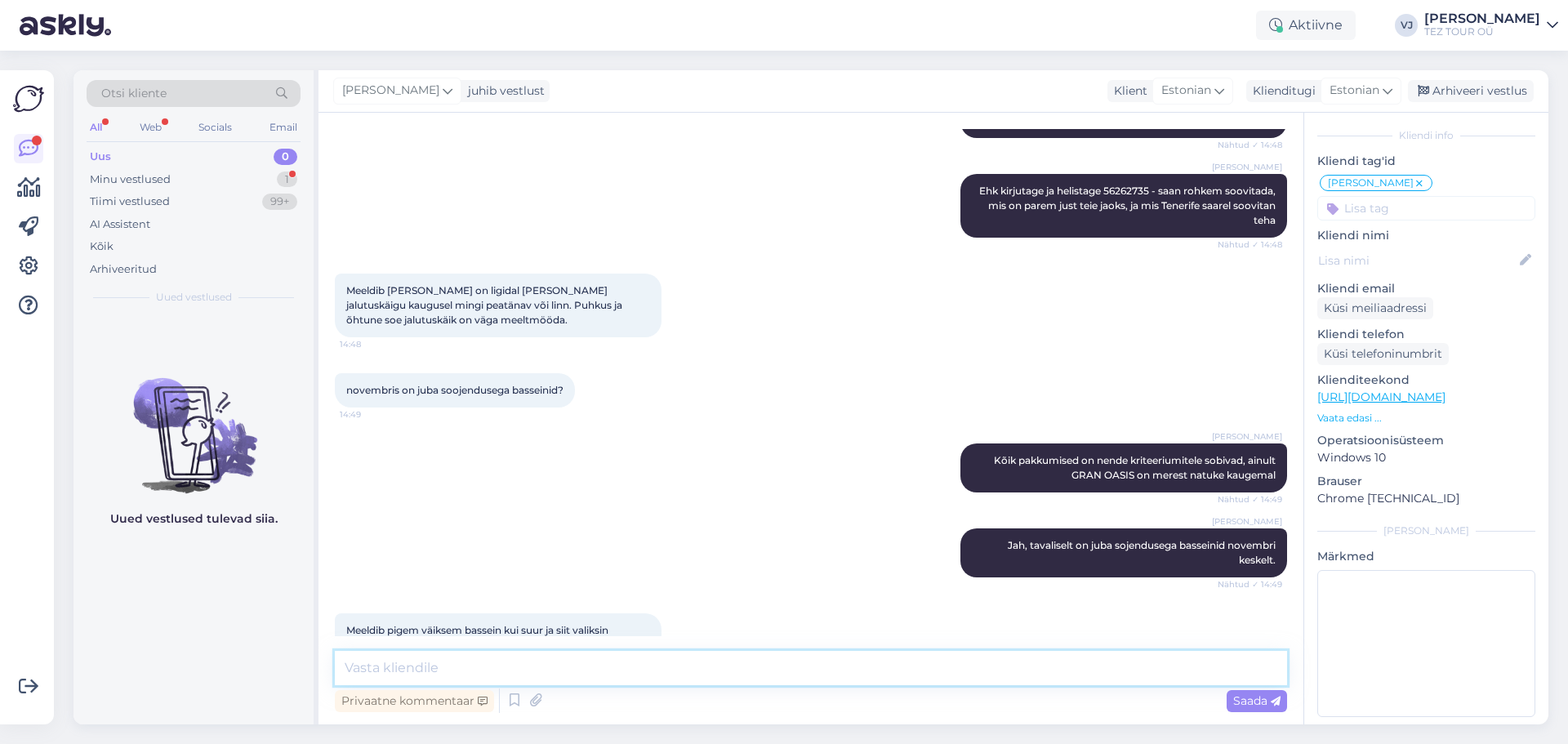
click at [489, 666] on textarea at bounding box center [811, 668] width 952 height 34
type textarea "Jah, seda otelli nägin ise tööreisil - väga hubane, ilus, suurepärane [PERSON_N…"
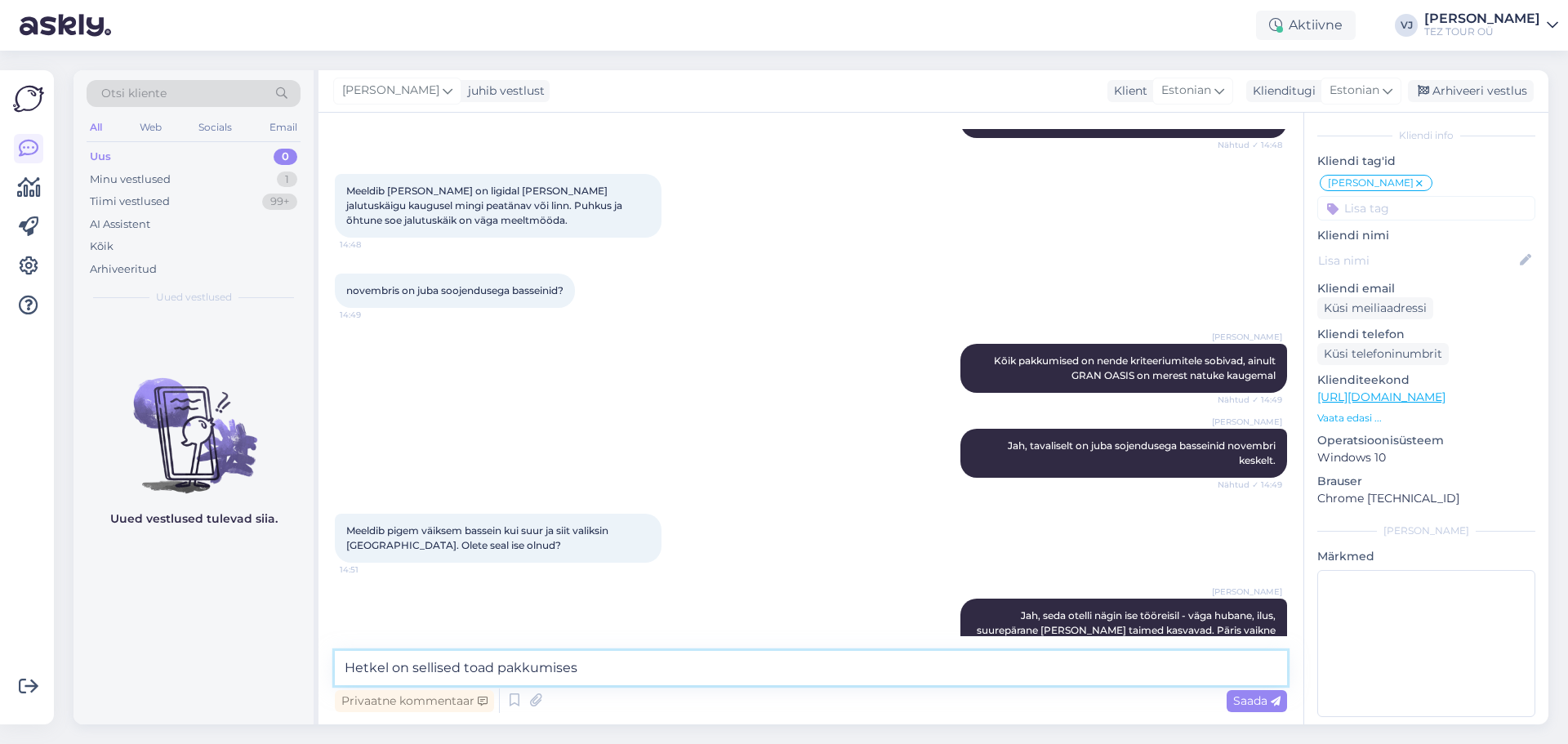
paste textarea "[URL][DOMAIN_NAME]"
type textarea "Hetkel on sellised toad pakkumises [URL][DOMAIN_NAME]"
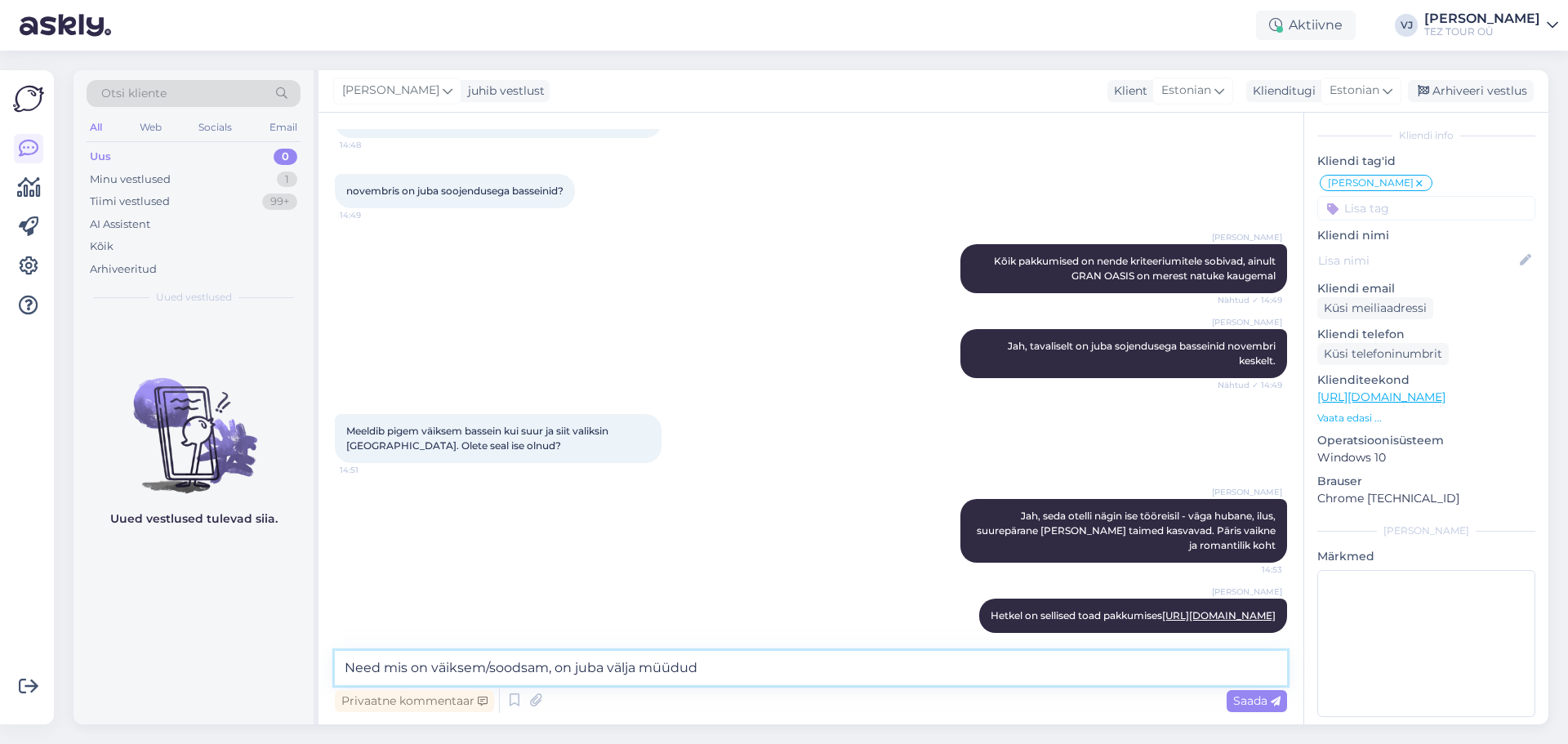
type textarea "Need mis on väiksem/soodsam, on juba välja müüdud."
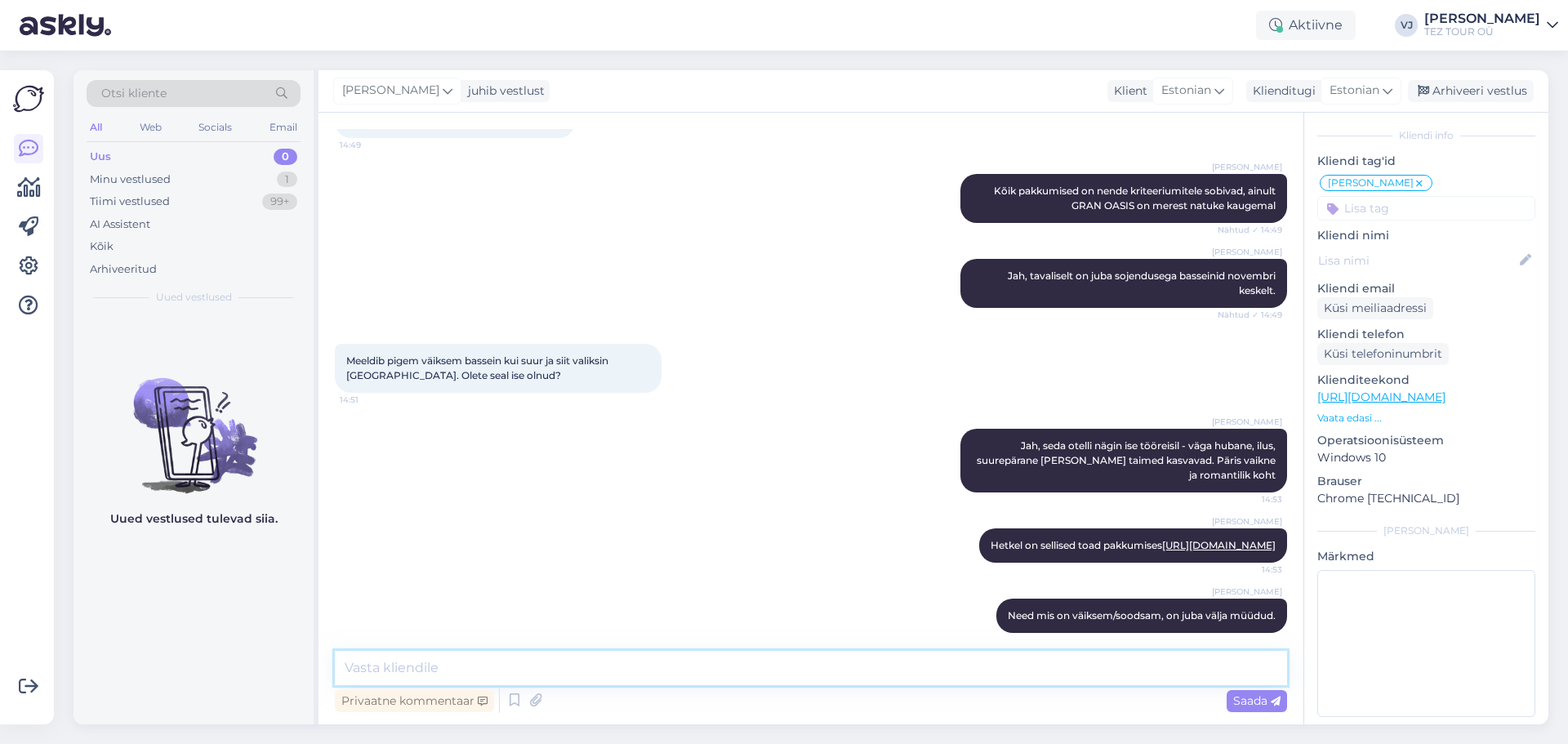
click at [621, 664] on textarea at bounding box center [811, 668] width 952 height 34
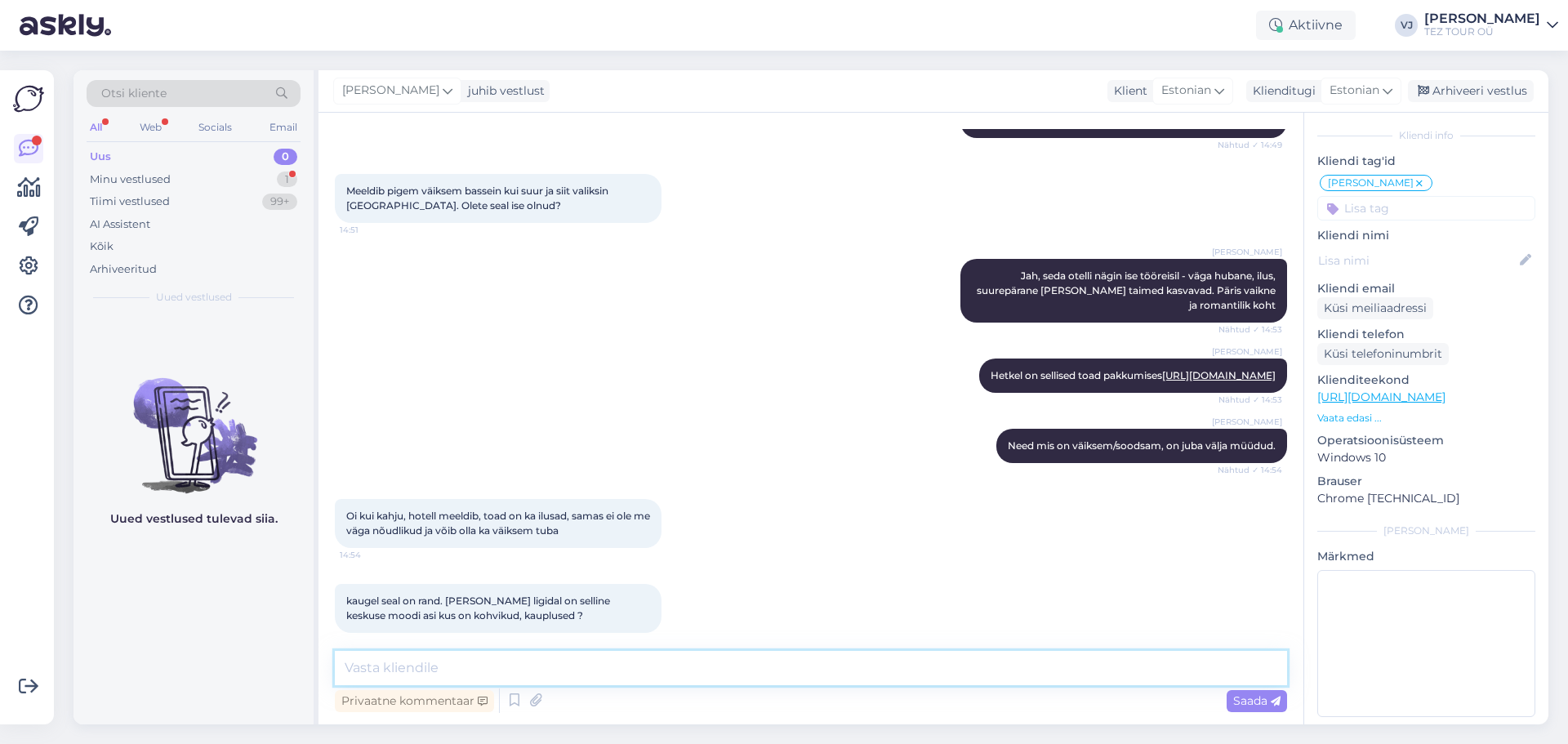
click at [474, 670] on textarea at bounding box center [811, 668] width 952 height 34
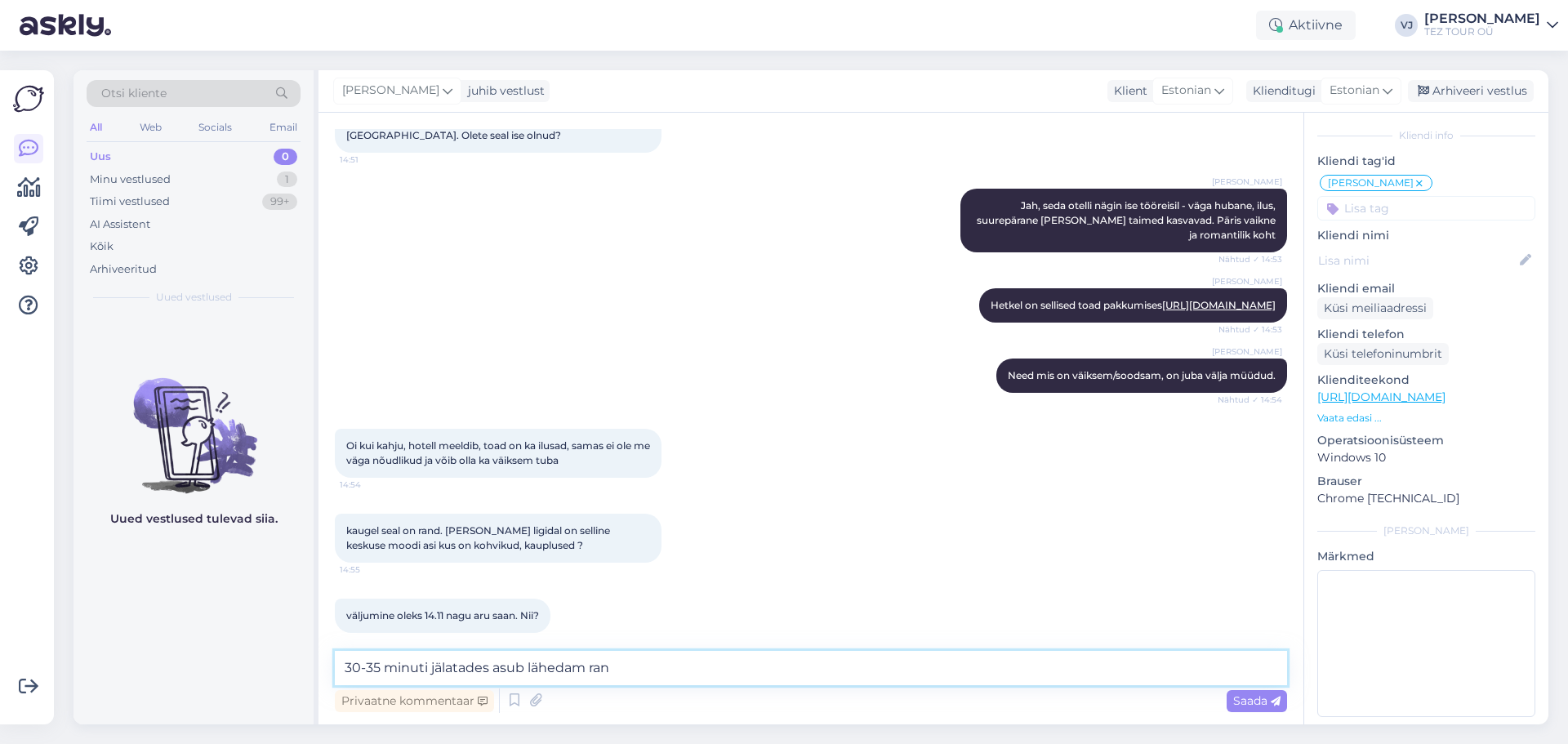
type textarea "30-35 minuti jälatades asub lähedam rand"
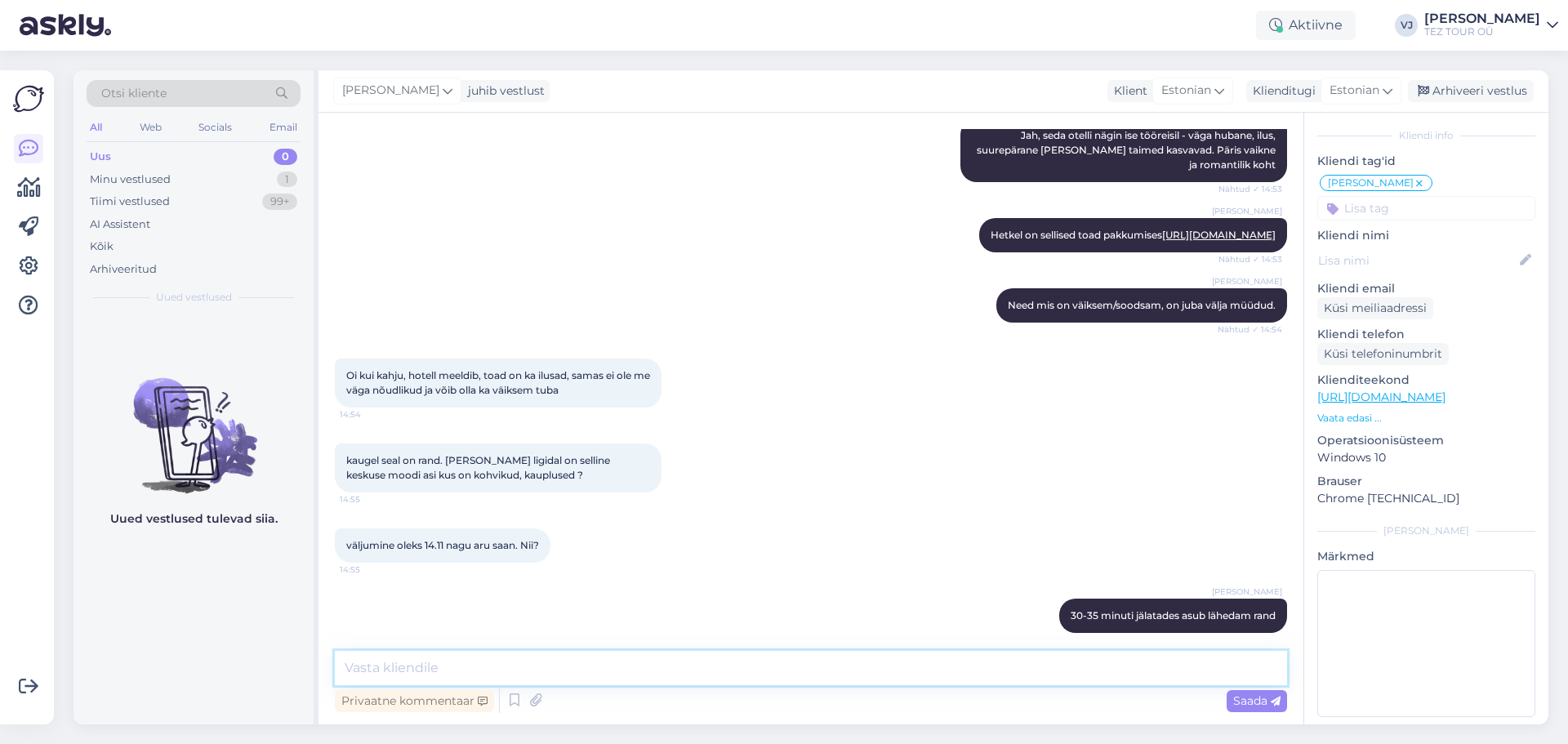
click at [499, 652] on textarea at bounding box center [811, 668] width 952 height 34
paste textarea "s"
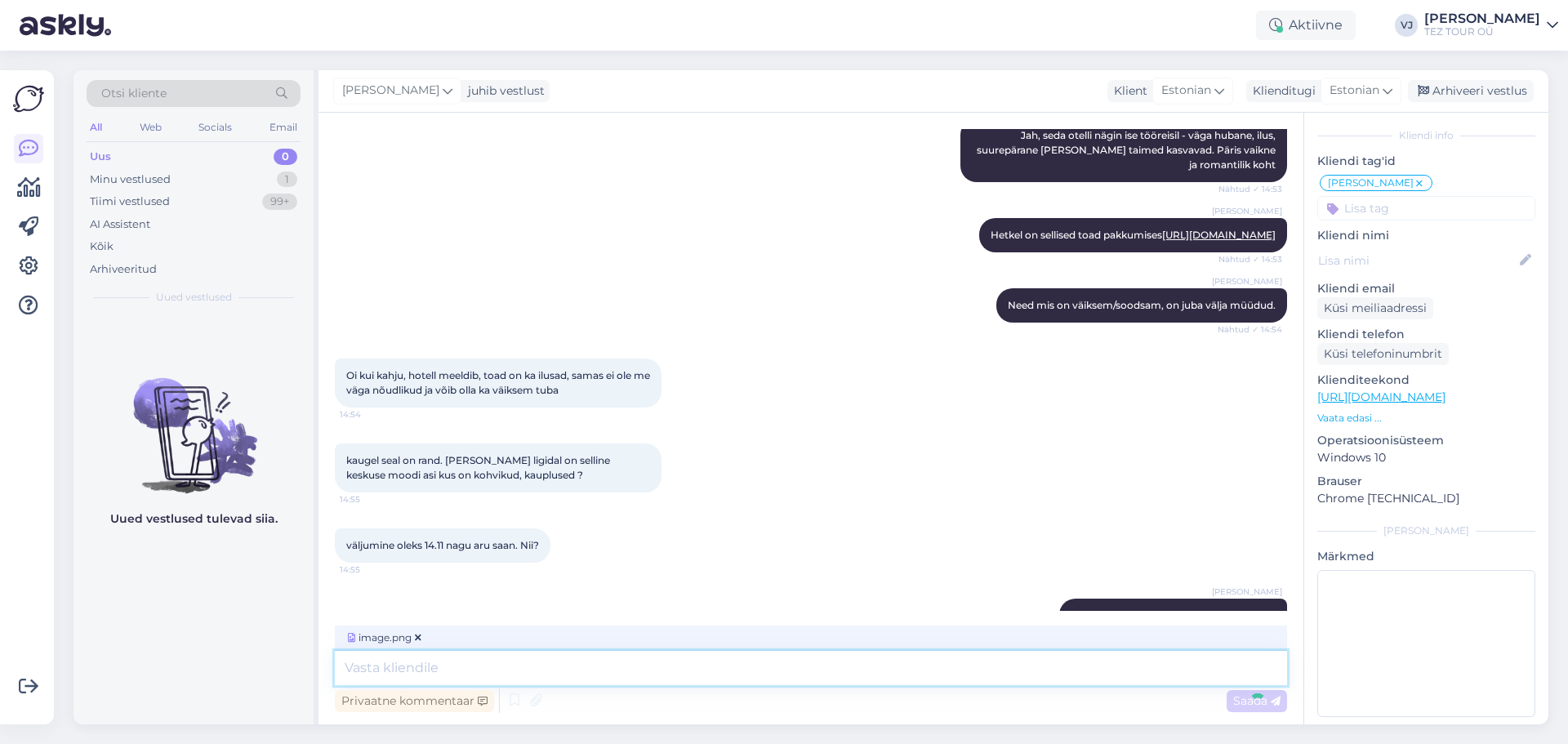
scroll to position [1812, 0]
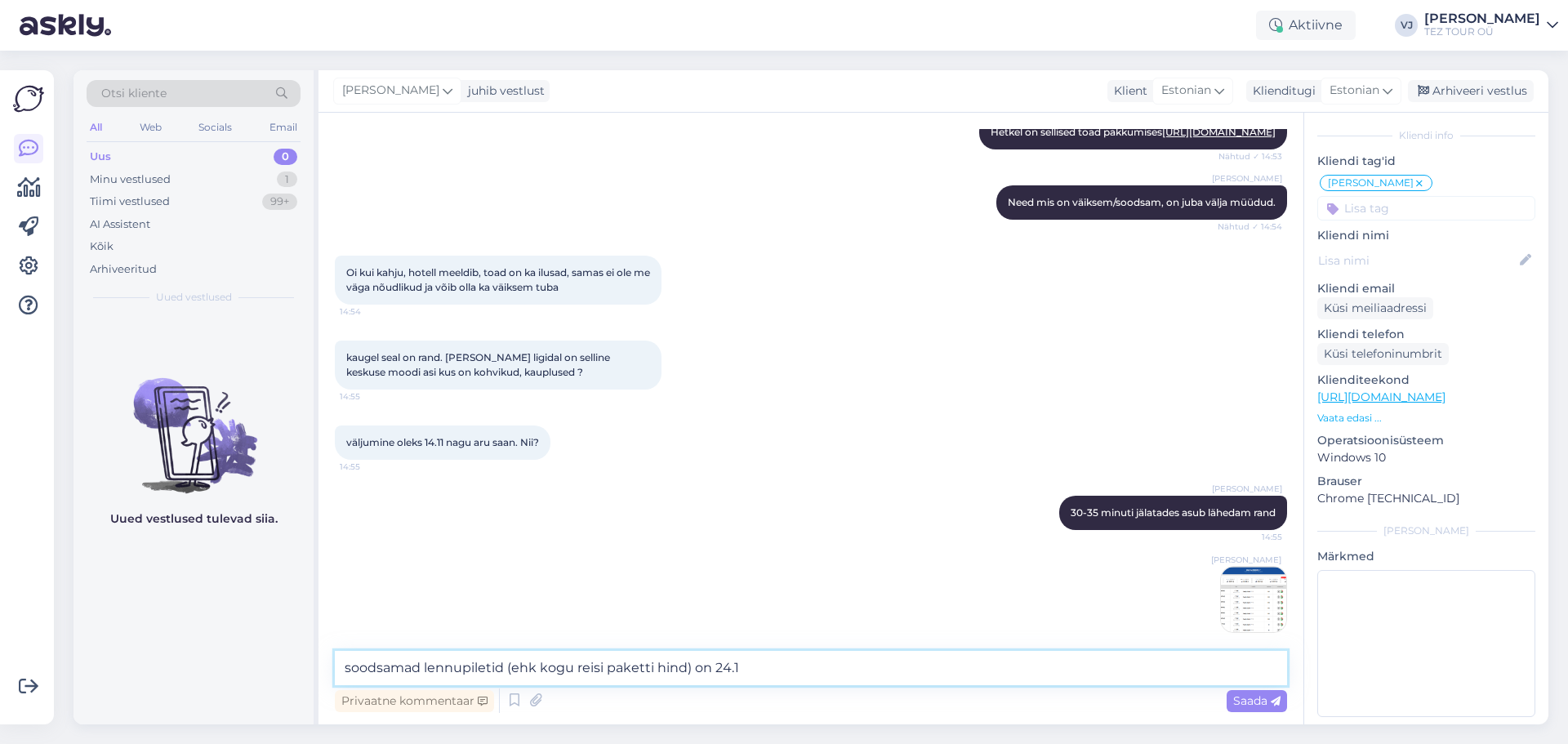
type textarea "soodsamad lennupiletid (ehk kogu reisi paketti hind) on 24.11"
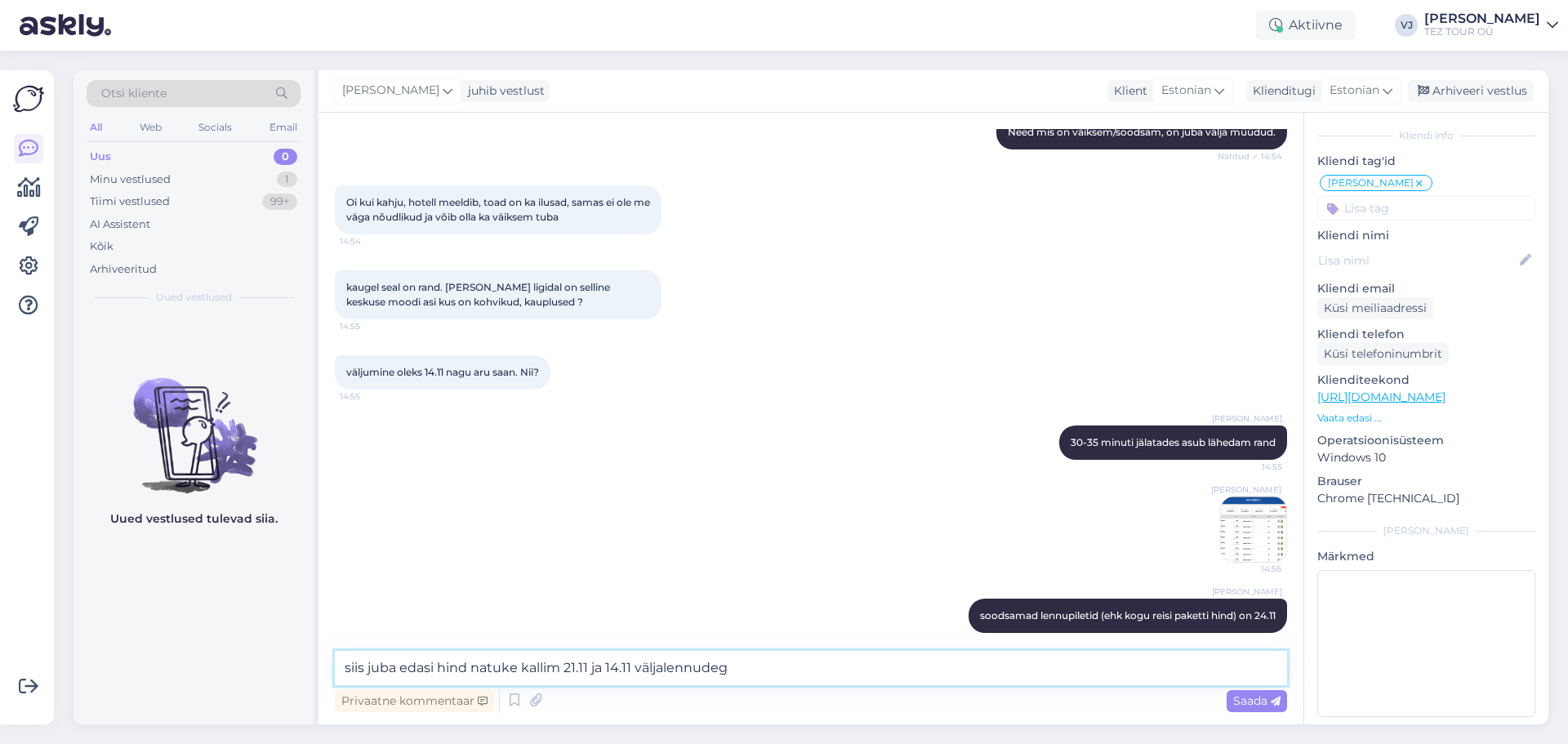
type textarea "siis juba edasi hind natuke kallim 21.11 ja 14.11 väljalennudega"
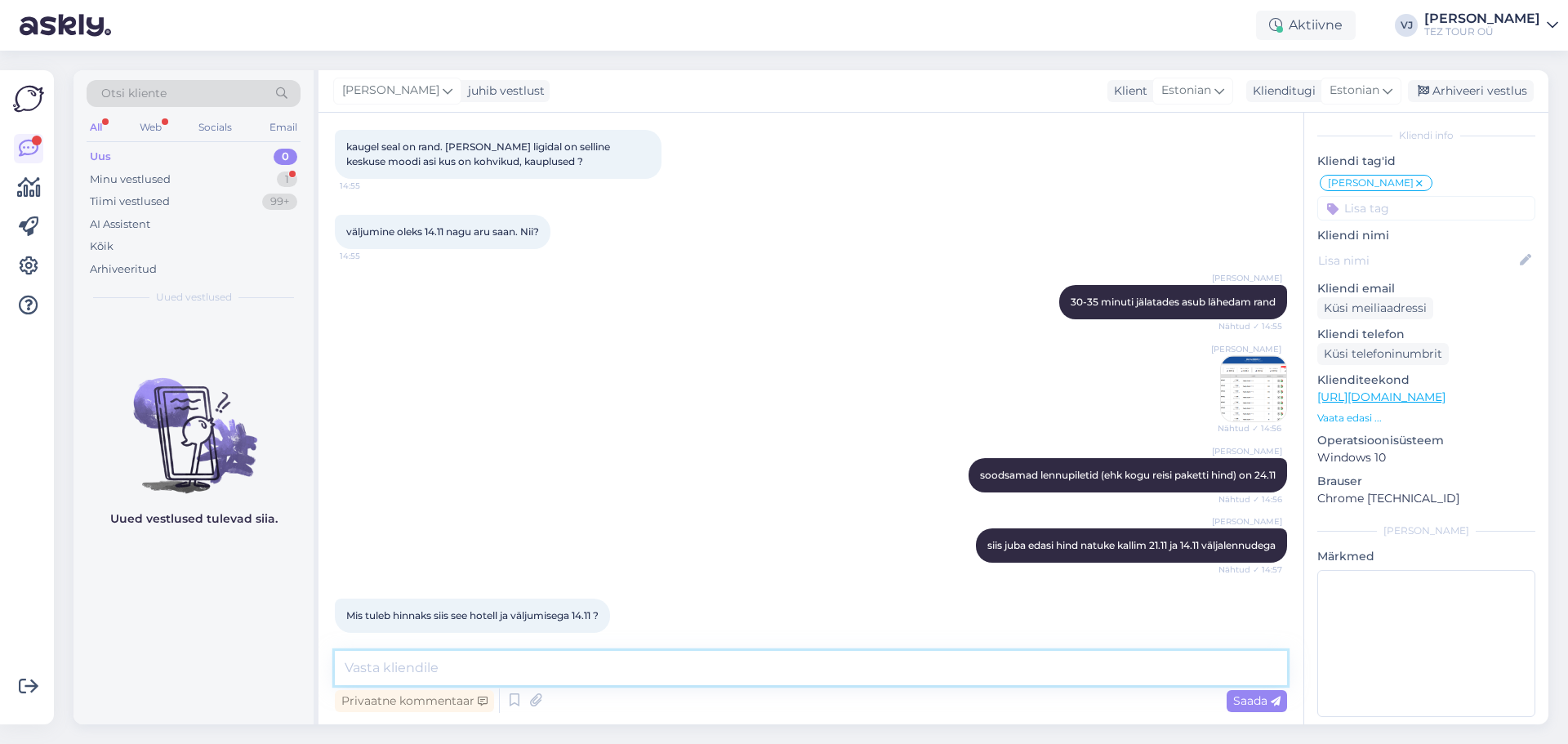
scroll to position [2093, 0]
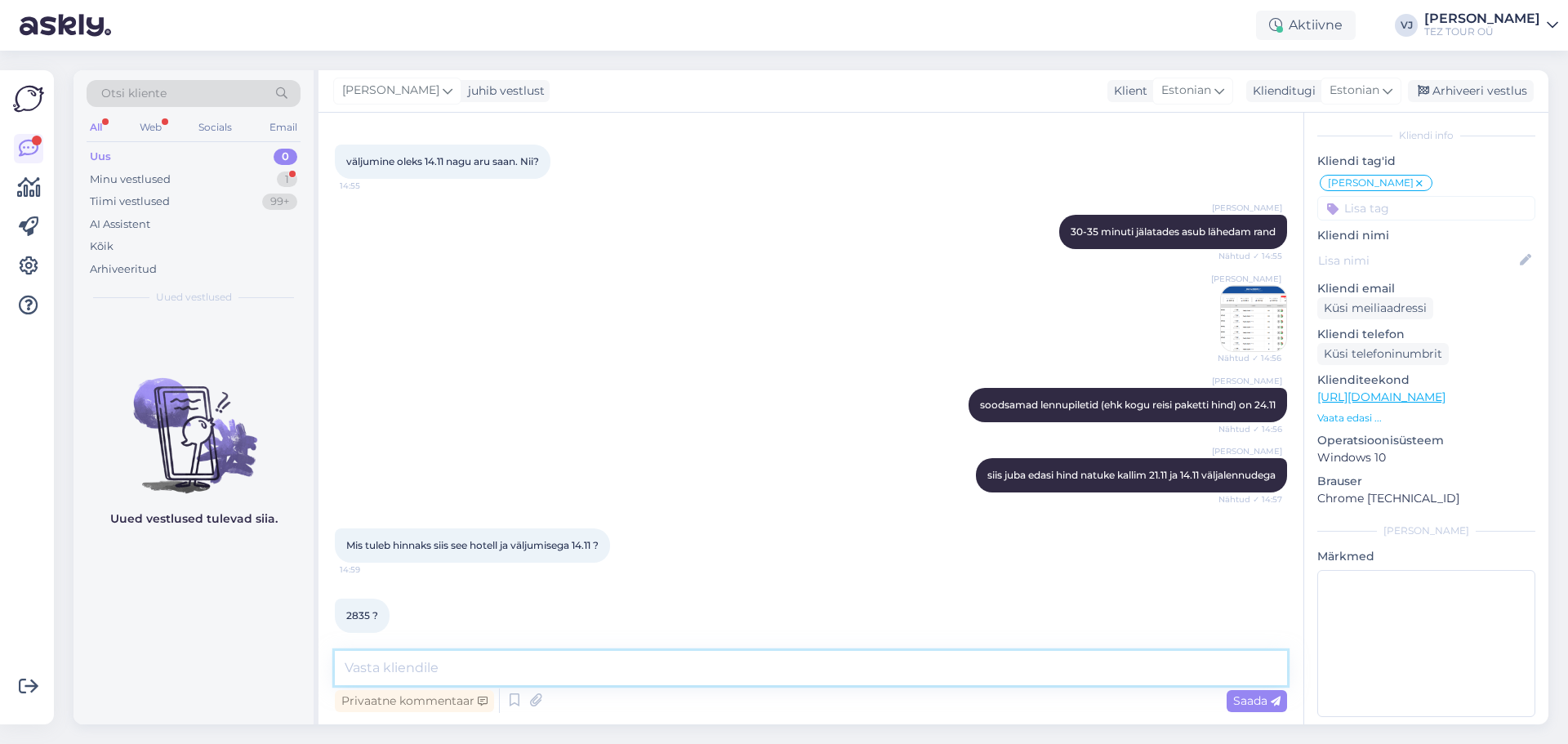
click at [459, 679] on textarea at bounding box center [811, 668] width 952 height 34
type textarea "jah 2835"
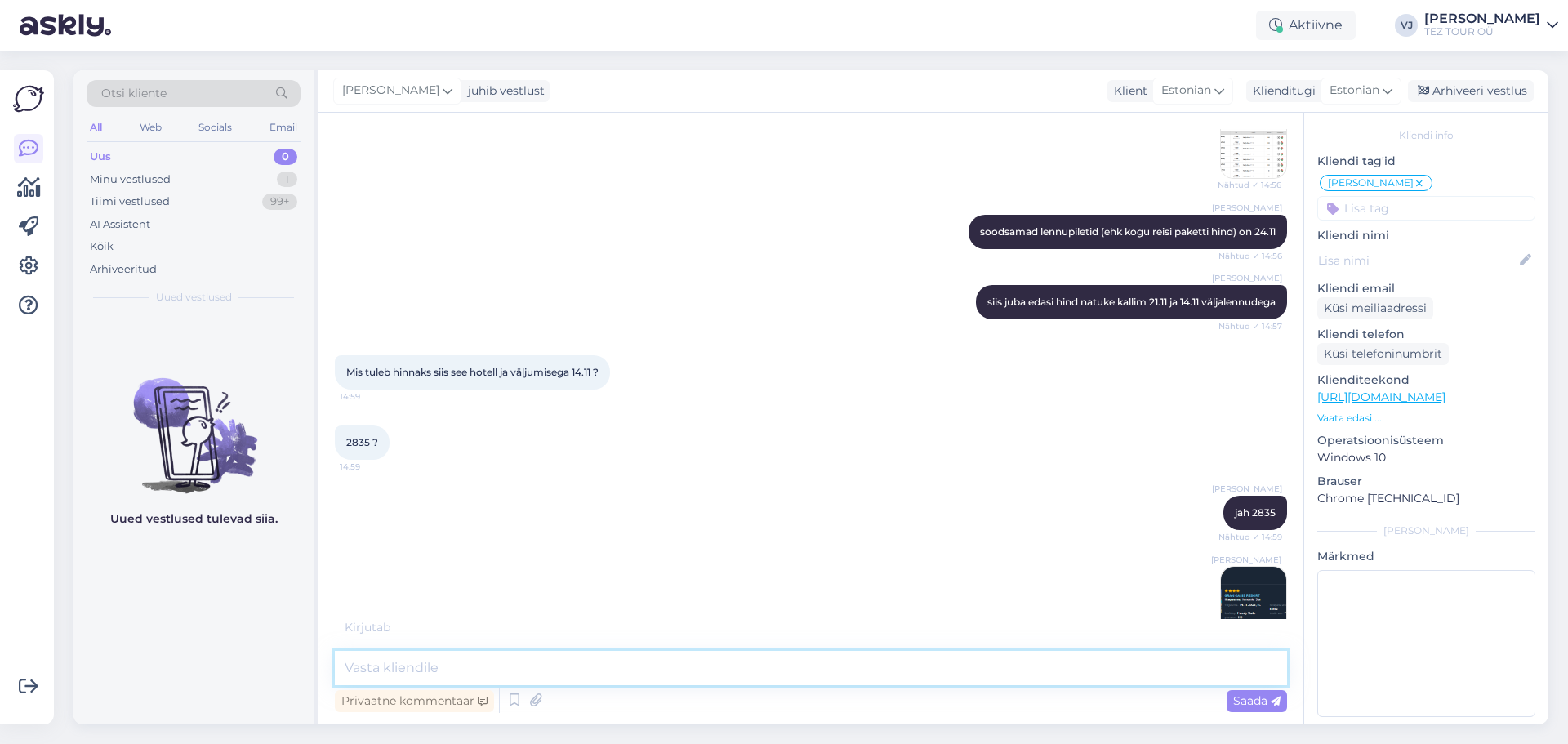
scroll to position [2283, 0]
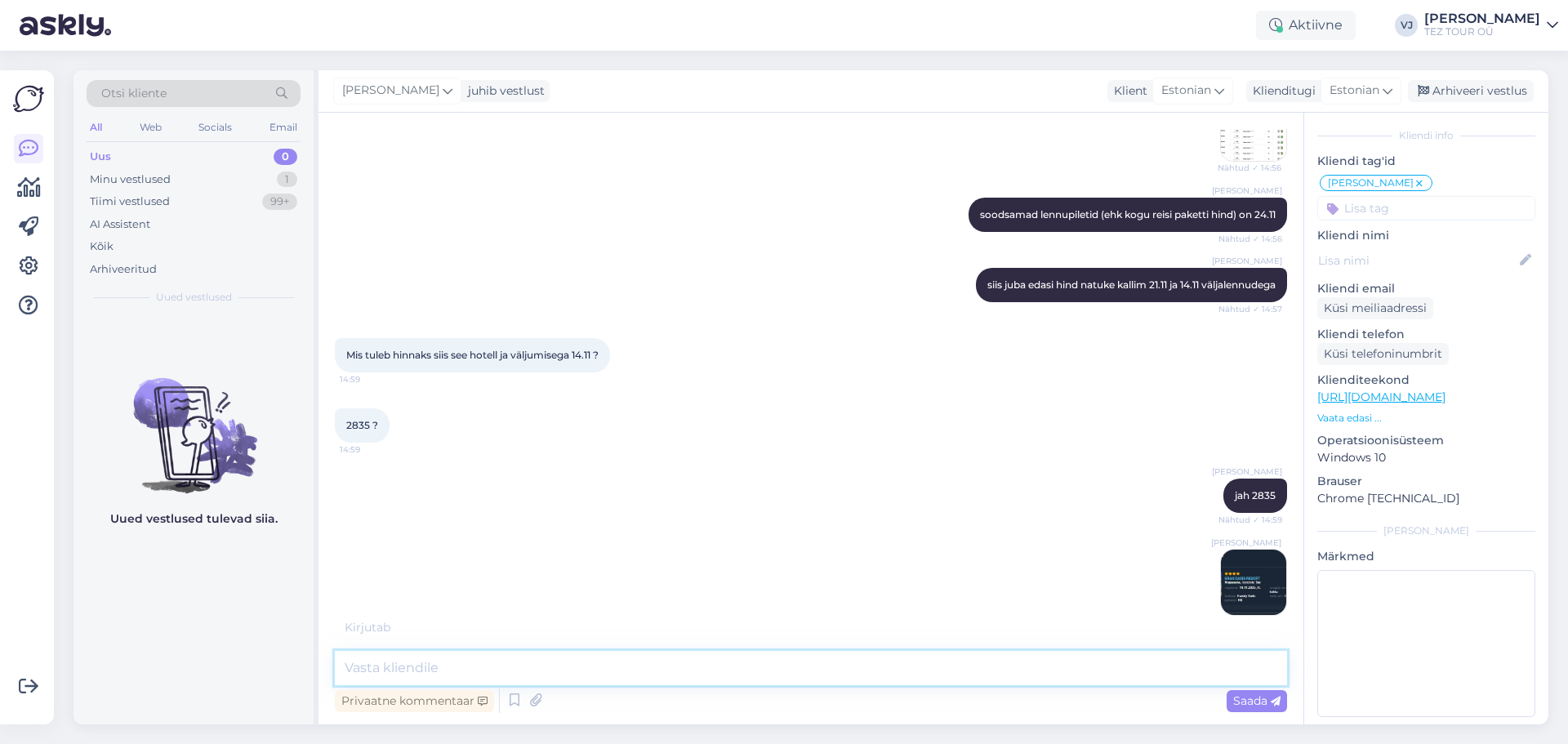
click at [625, 659] on textarea at bounding box center [811, 668] width 952 height 34
paste textarea "Broneerimiseks palume Teilt reisijate nimed, isikukoodi või sünniaja ning konta…"
type textarea "Broneerimiseks palume Teilt reisijate nimed, isikukoodi või sünniaja ning konta…"
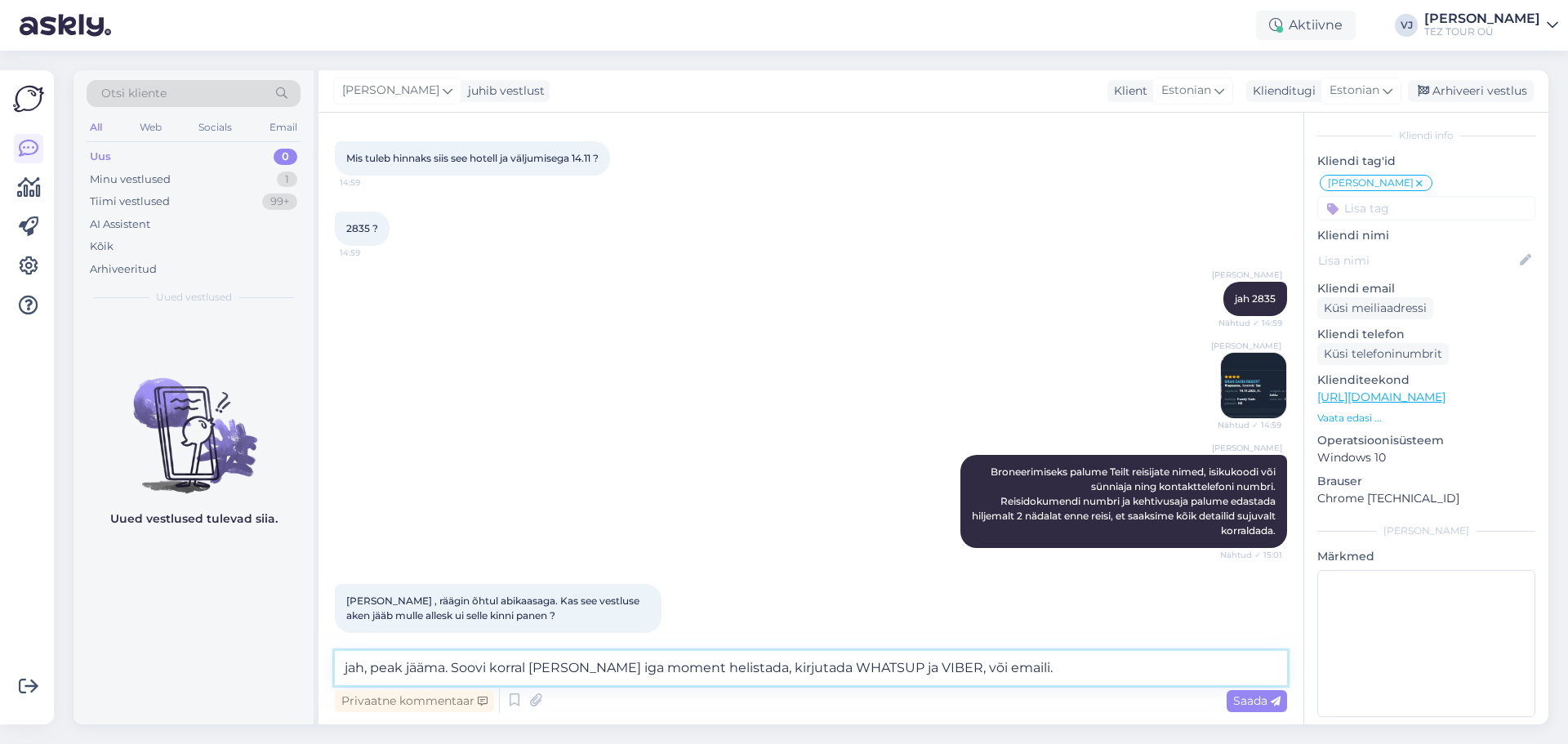
scroll to position [2550, 0]
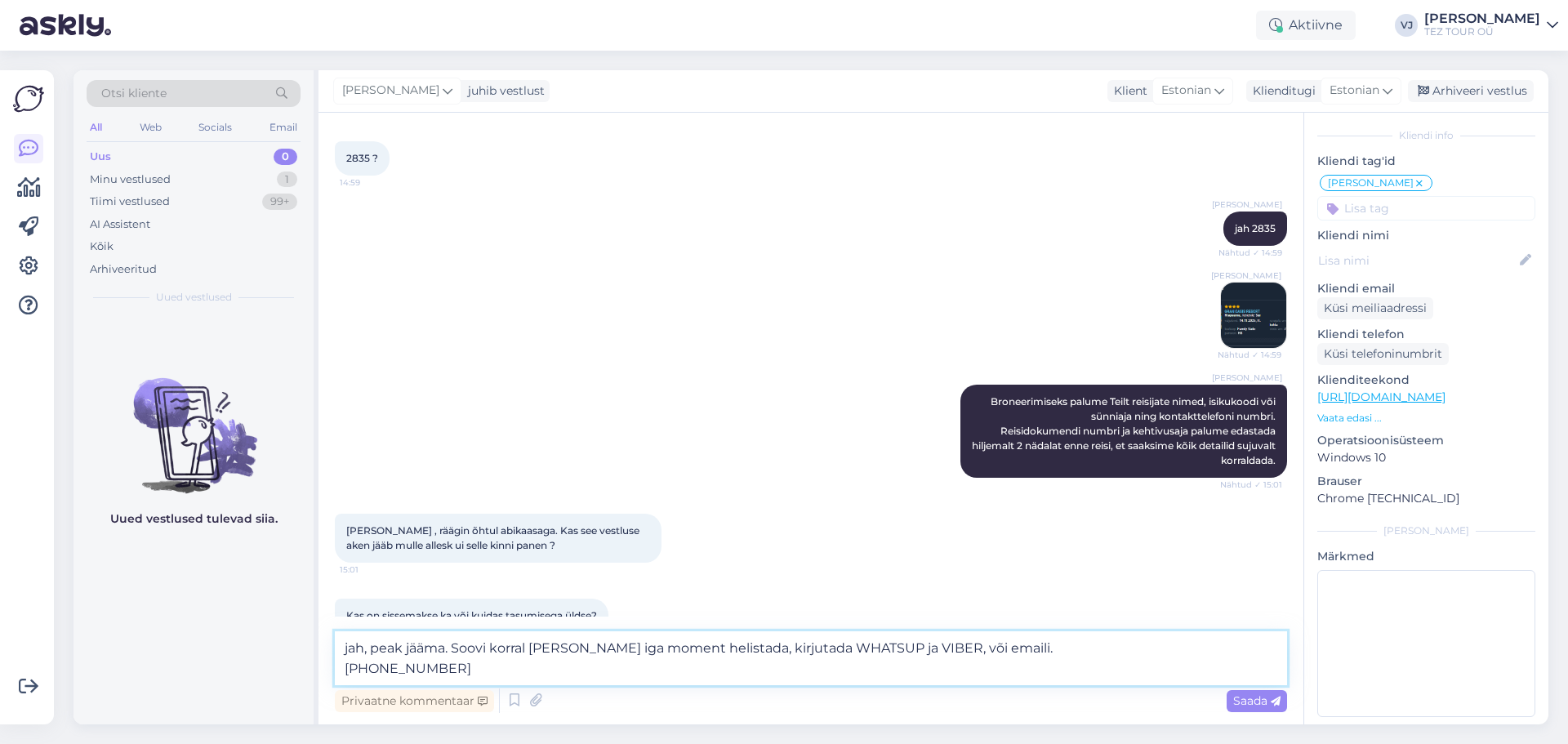
type textarea "jah, peak jääma. Soovi korral [PERSON_NAME] iga moment helistada, kirjutada WHA…"
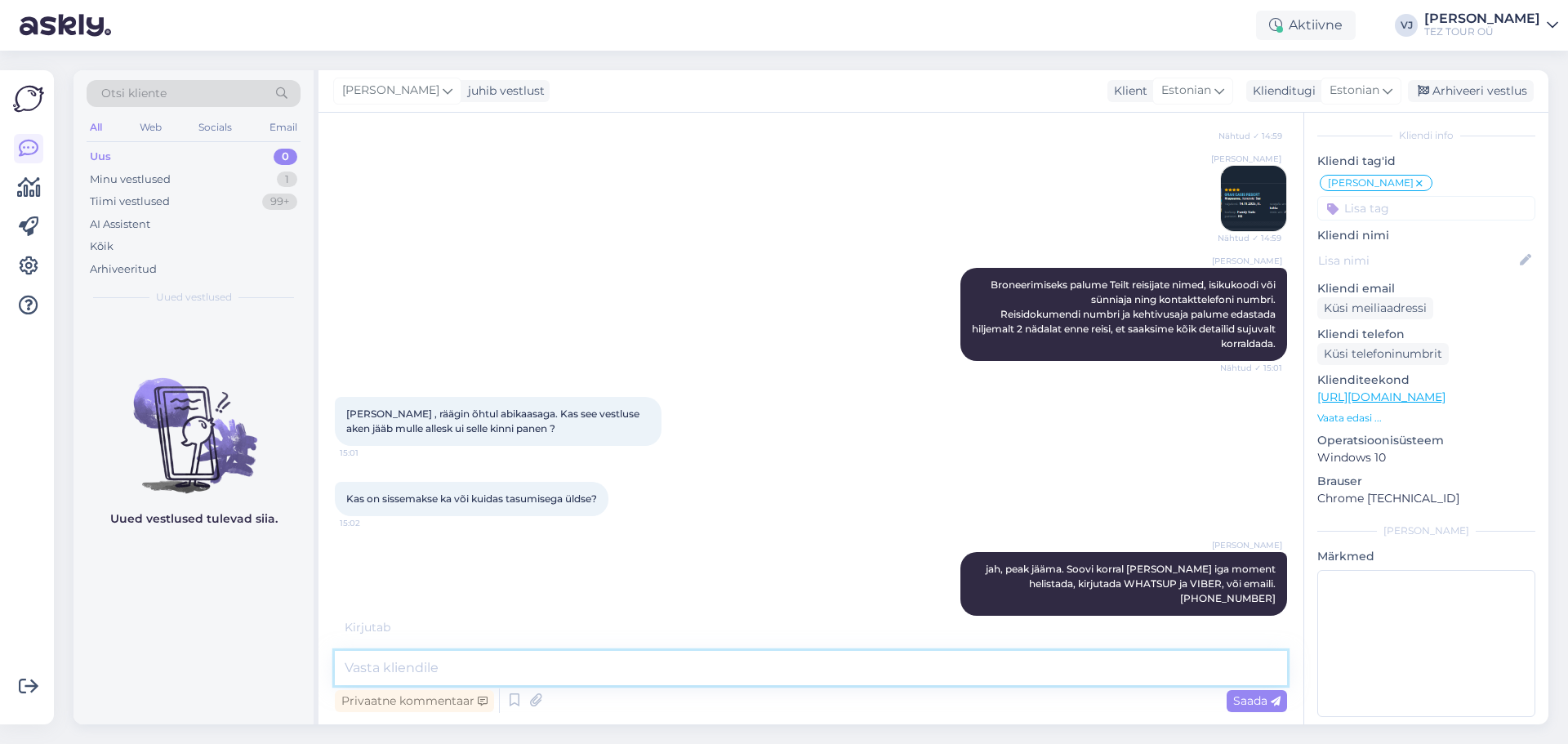
scroll to position [2720, 0]
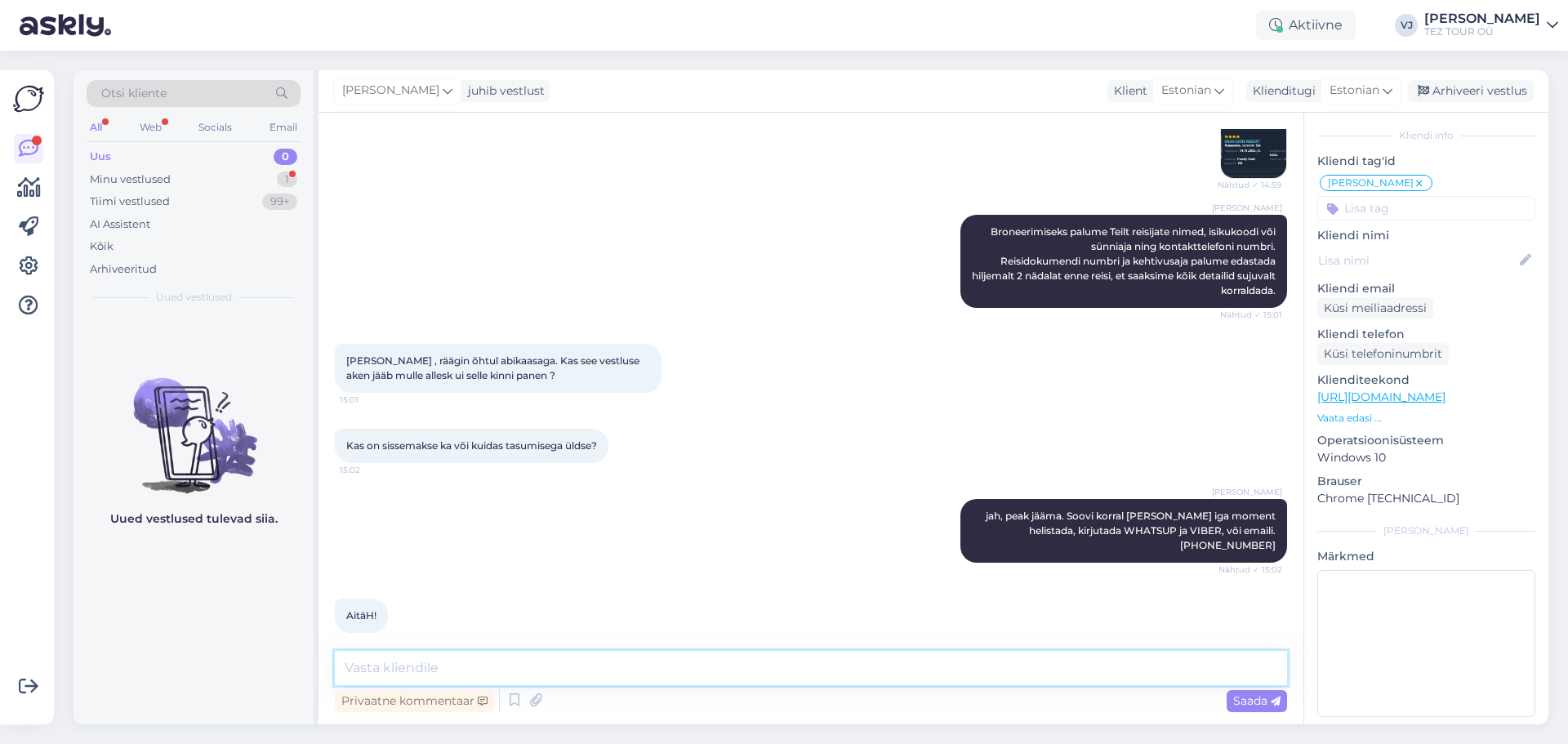
click at [657, 669] on textarea at bounding box center [811, 668] width 952 height 34
type textarea "Palun väga!"
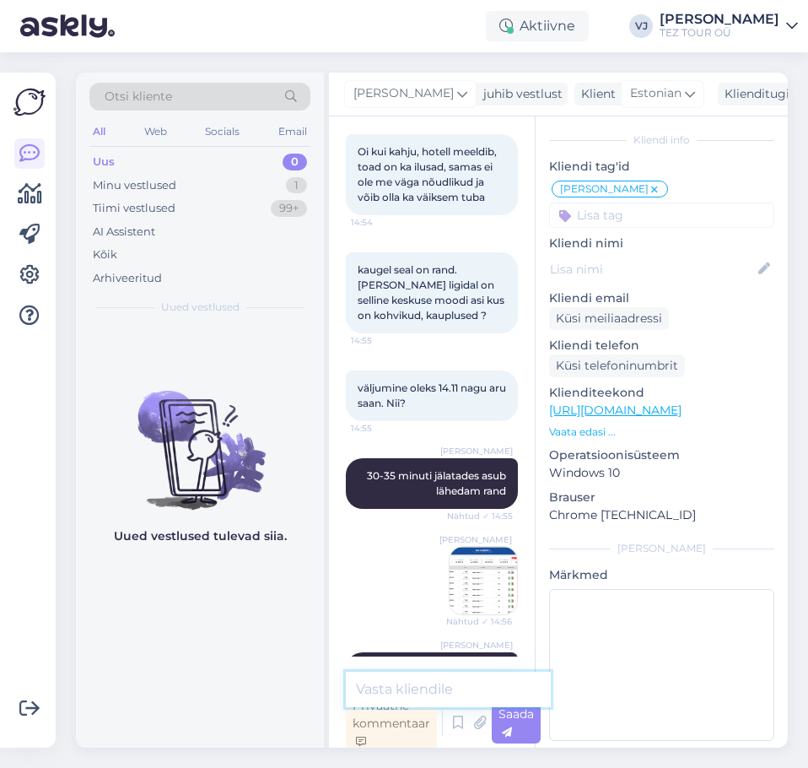
scroll to position [91, 0]
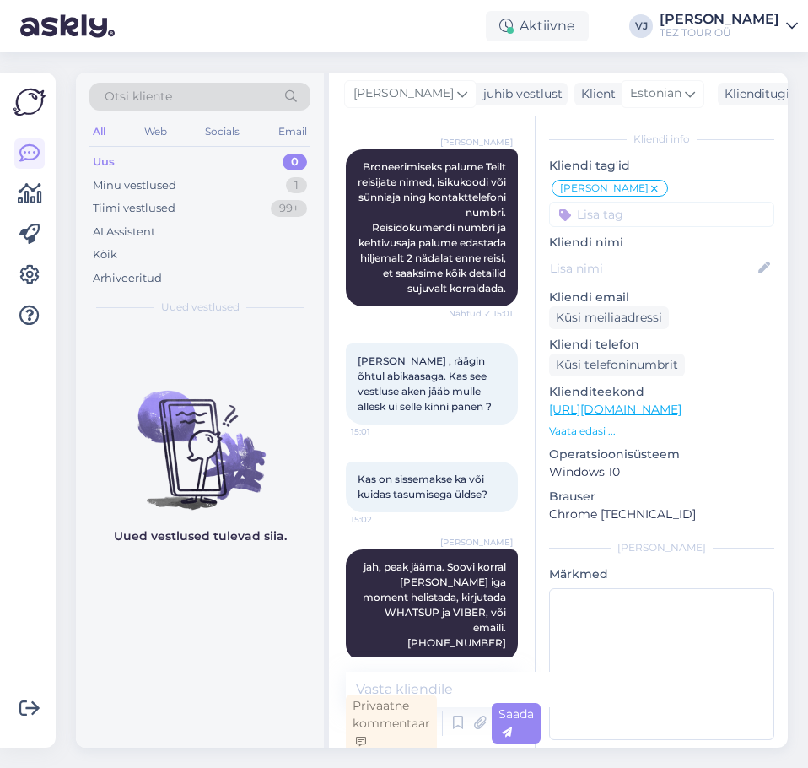
click at [196, 317] on div "Otsi kliente All Web Socials Email Uus 0 Minu vestlused 1 Tiimi vestlused 99+ A…" at bounding box center [200, 199] width 248 height 252
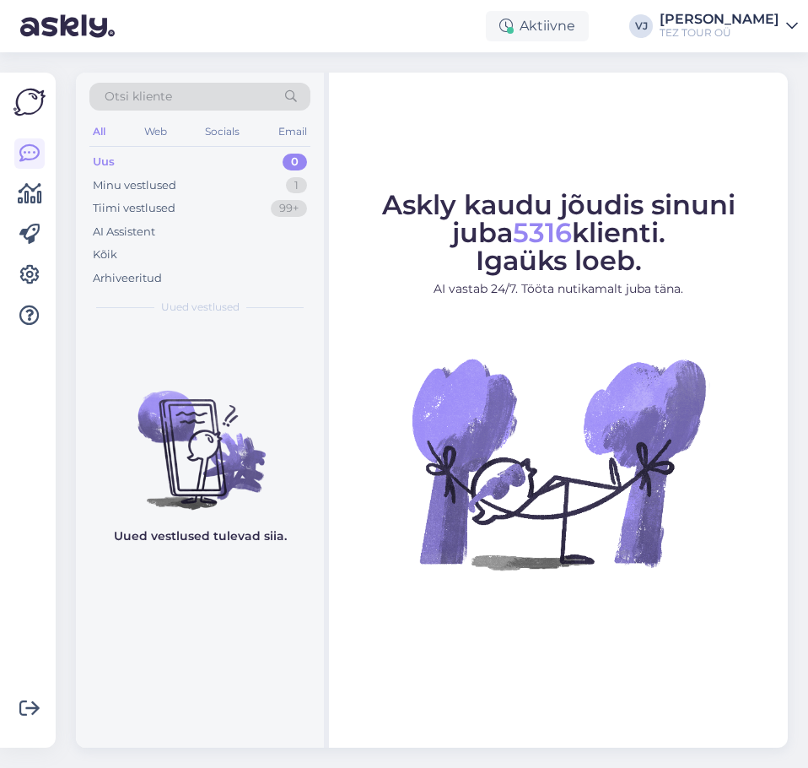
click at [302, 396] on img at bounding box center [200, 436] width 248 height 152
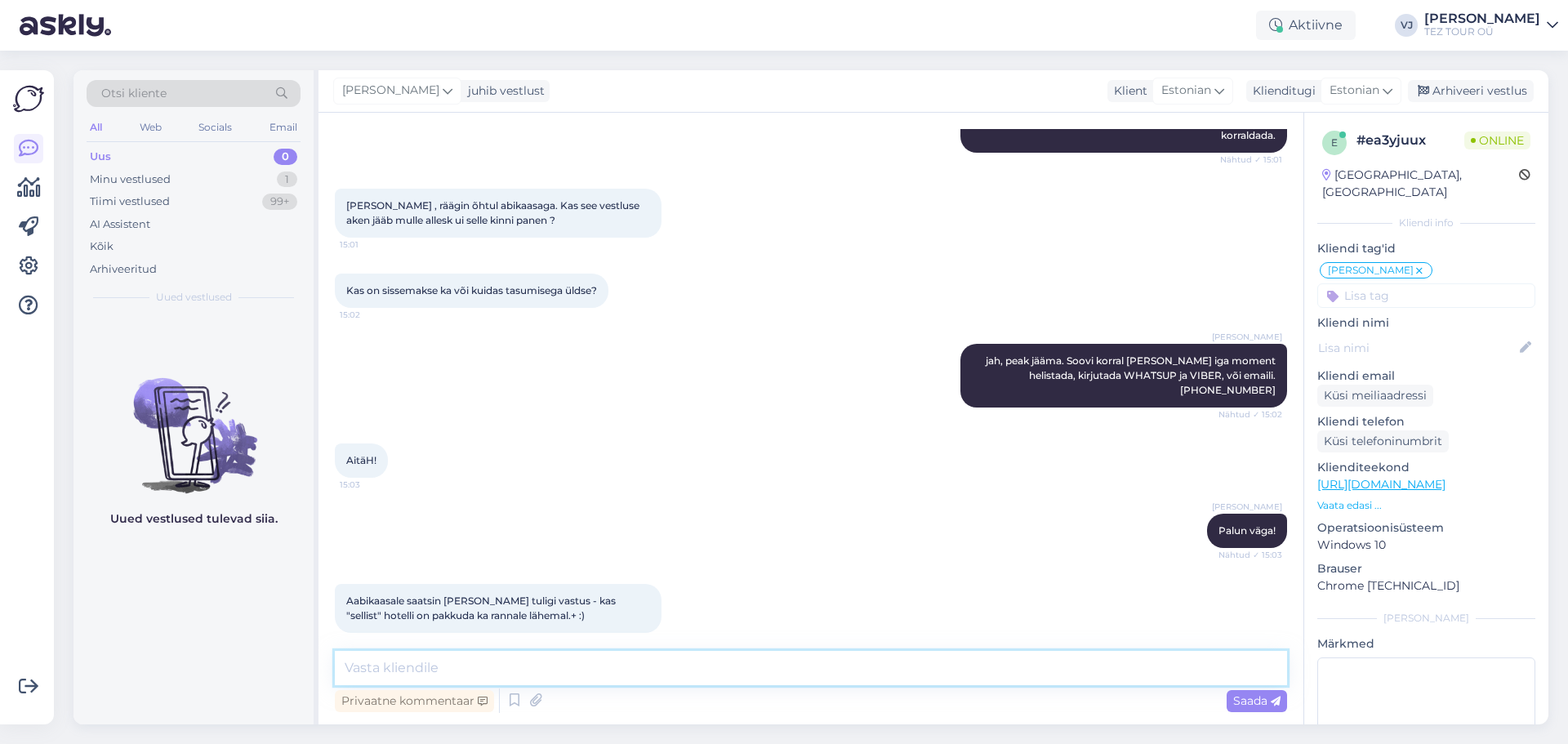
click at [528, 667] on textarea at bounding box center [811, 668] width 952 height 34
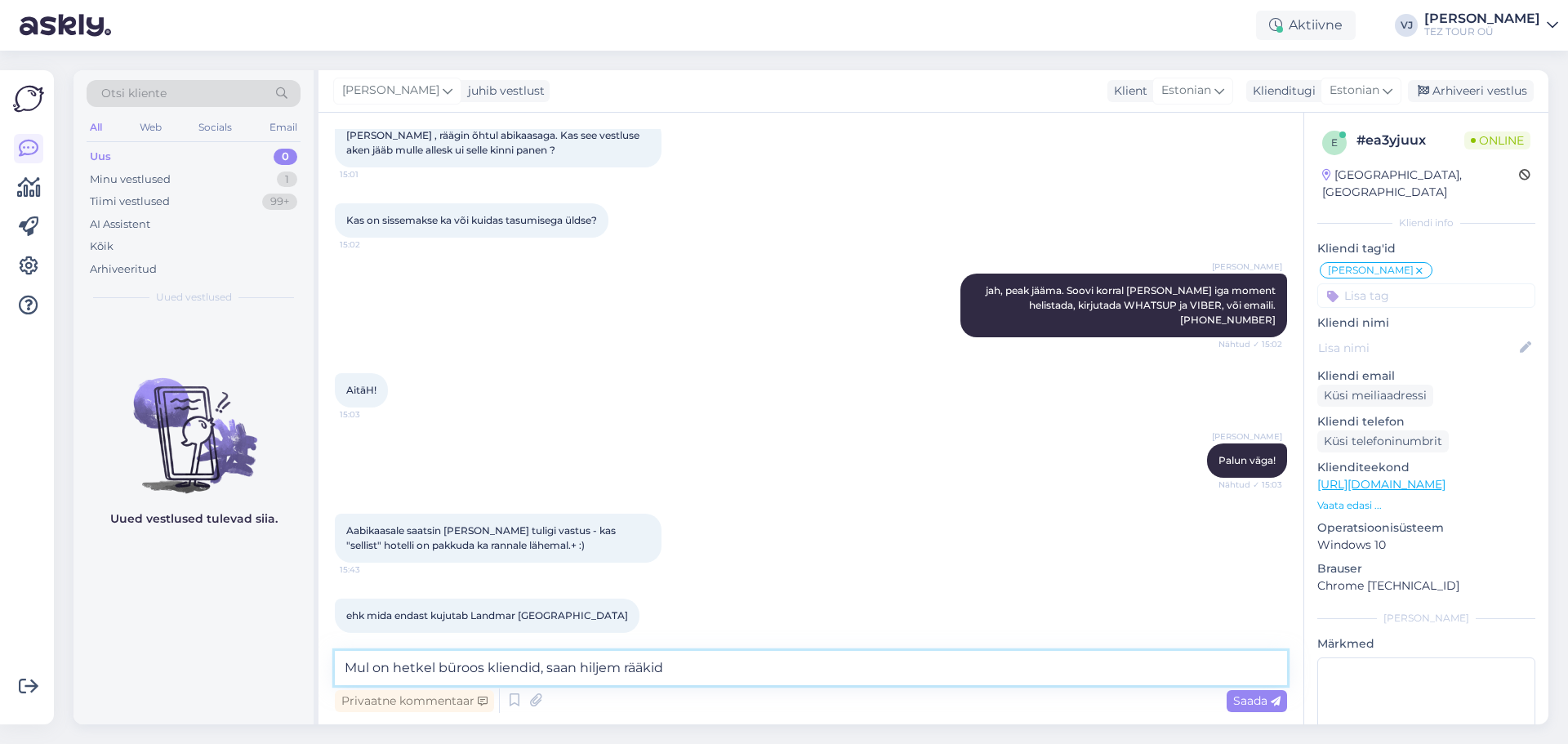
type textarea "Mul on hetkel büroos kliendid, saan hiljem rääkida"
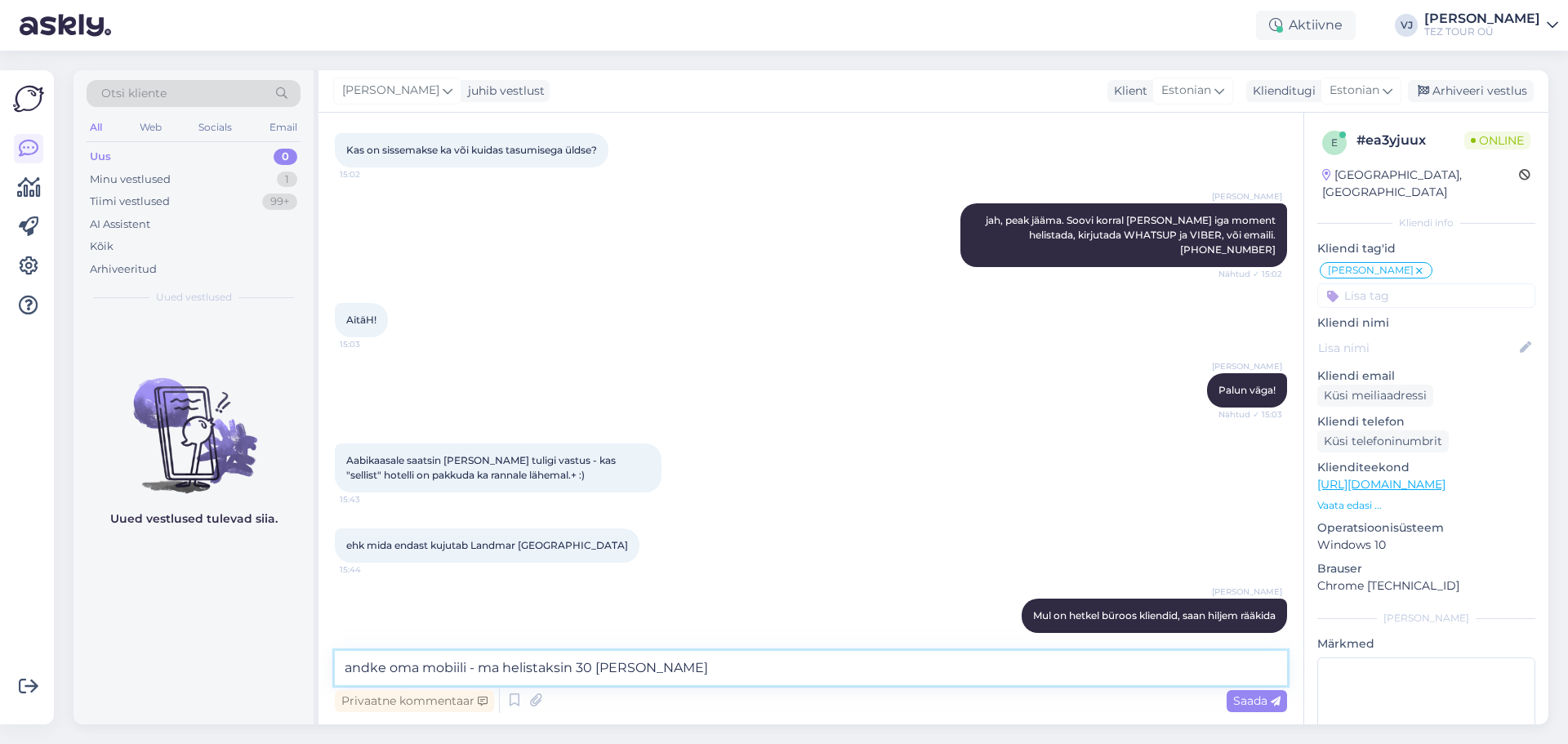
type textarea "andke oma mobiili - ma helistaksin 30 minuti pärast"
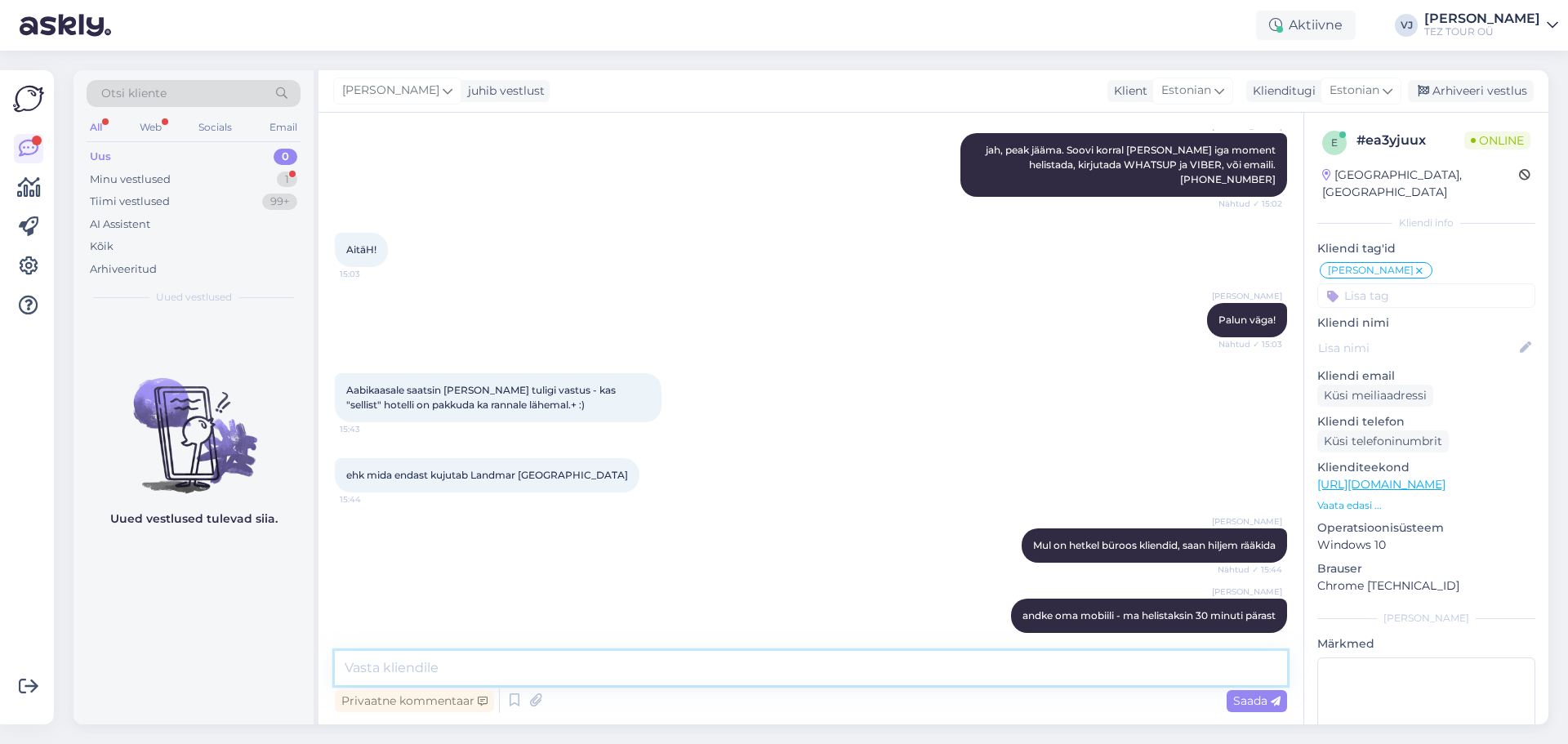
scroll to position [3170, 0]
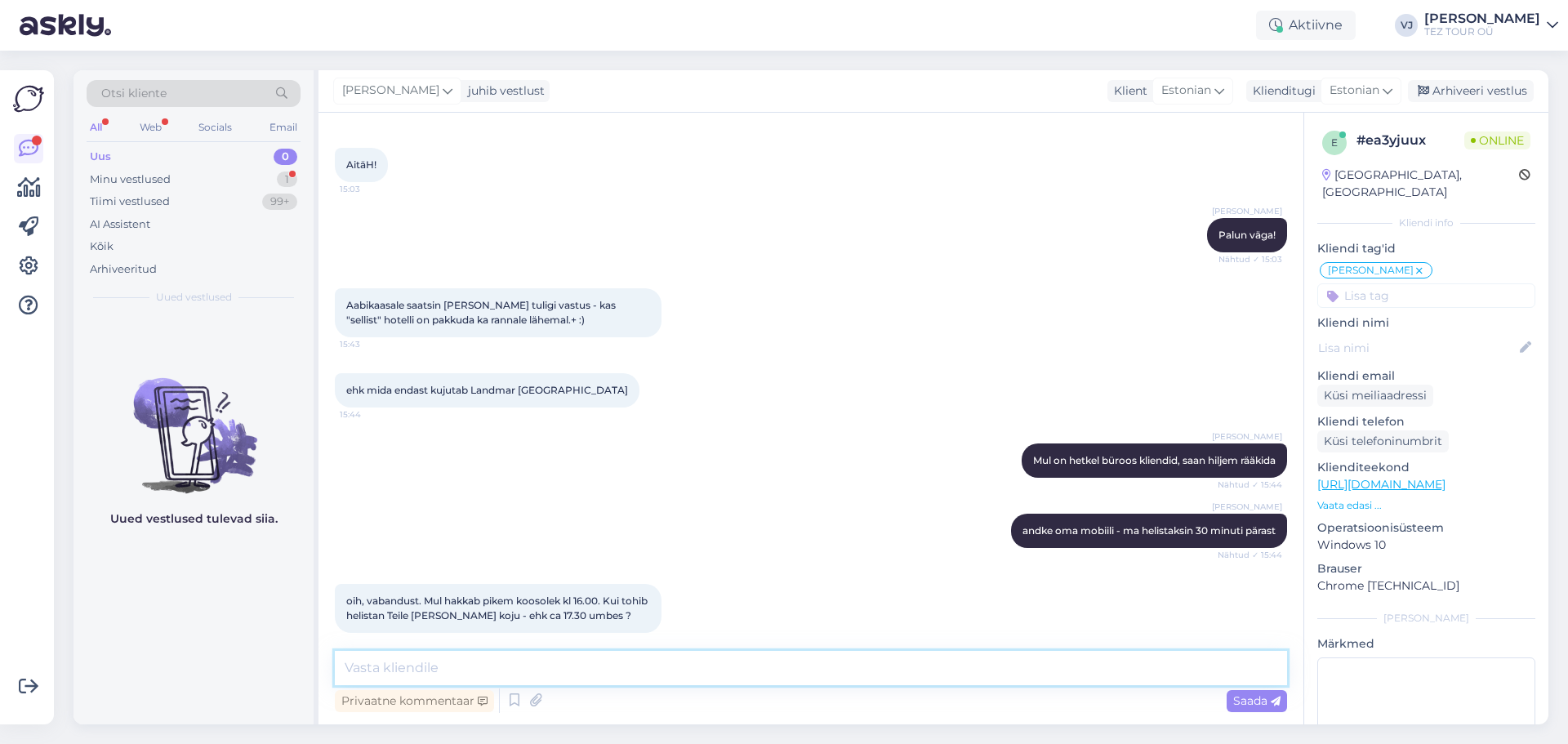
click at [745, 661] on textarea at bounding box center [811, 668] width 952 height 34
click at [745, 662] on textarea at bounding box center [811, 668] width 952 height 34
type textarea "jah, helistage, kuid ise olen 17:00-ni just täna - ehk saan rääkida, kuid ei sa…"
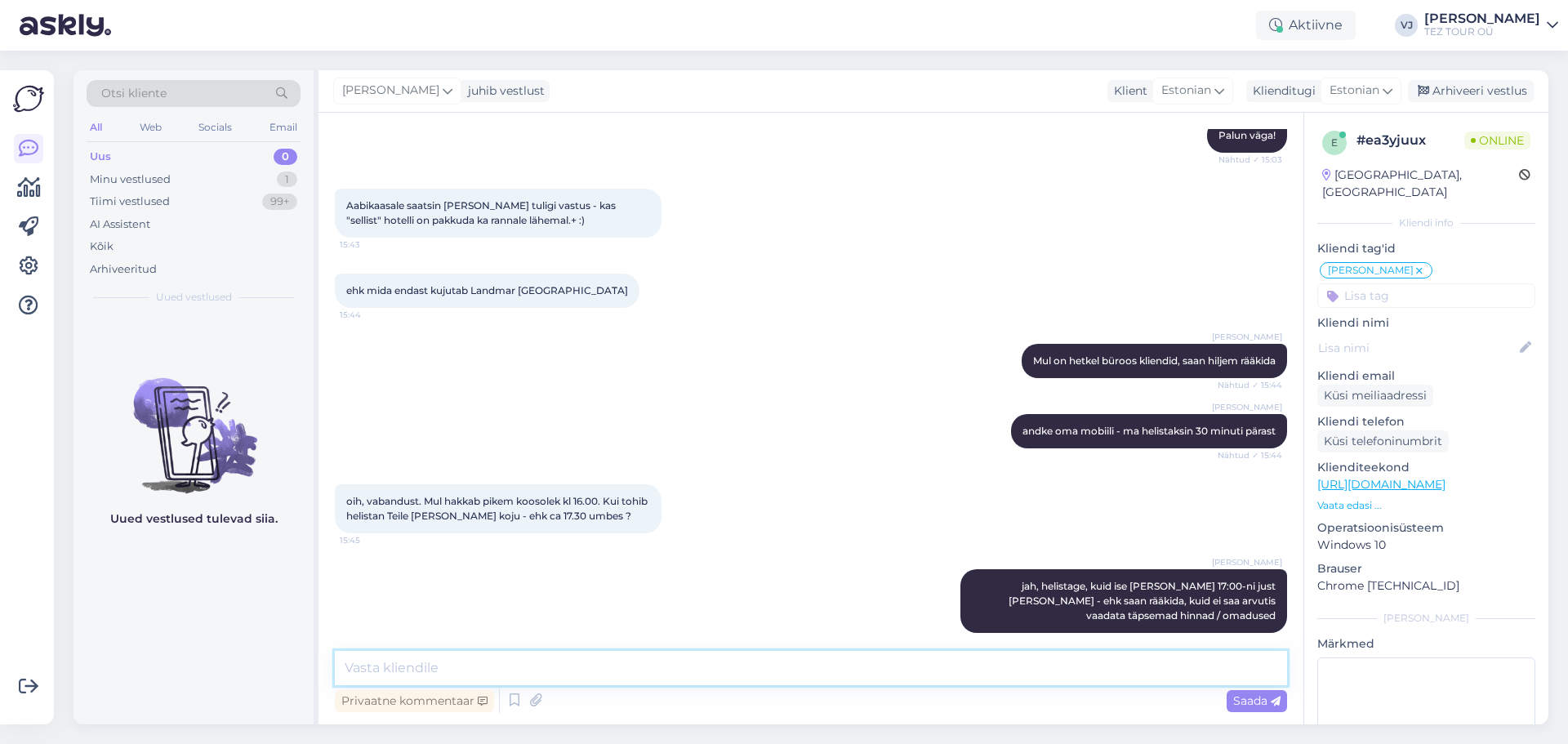
click at [782, 673] on textarea at bounding box center [811, 668] width 952 height 34
type textarea "tööl * kuni 17"
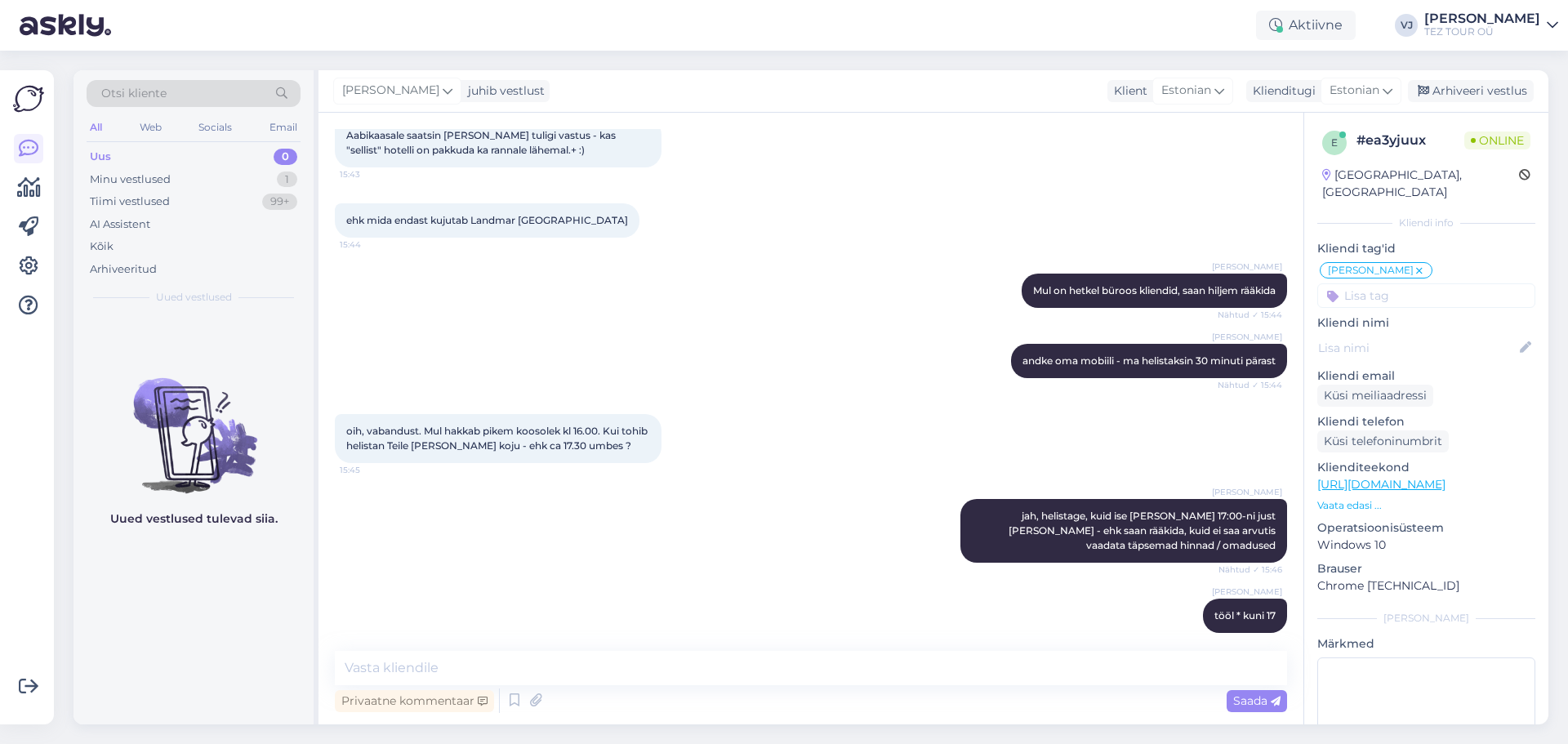
scroll to position [0, 0]
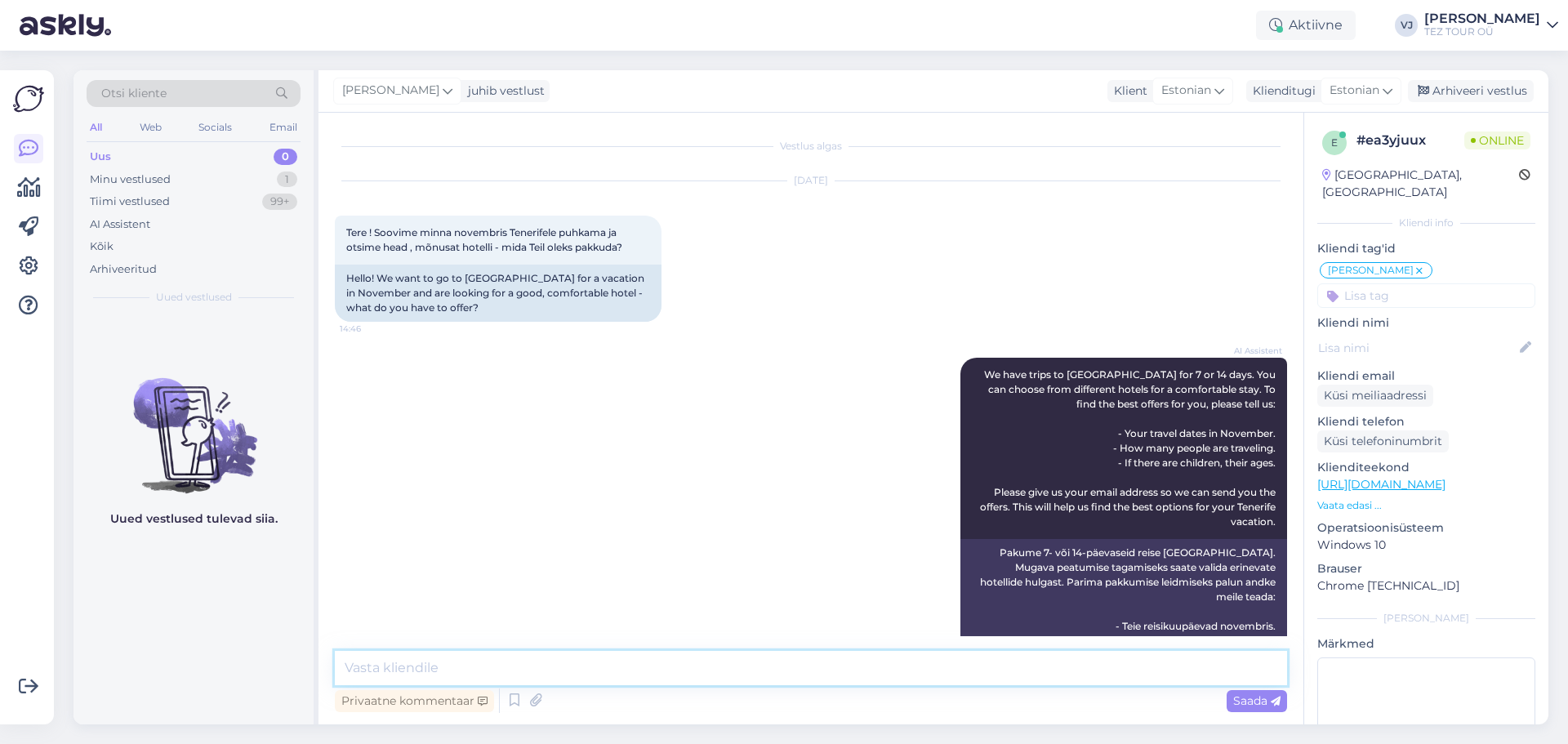
click at [525, 671] on textarea at bounding box center [811, 668] width 952 height 34
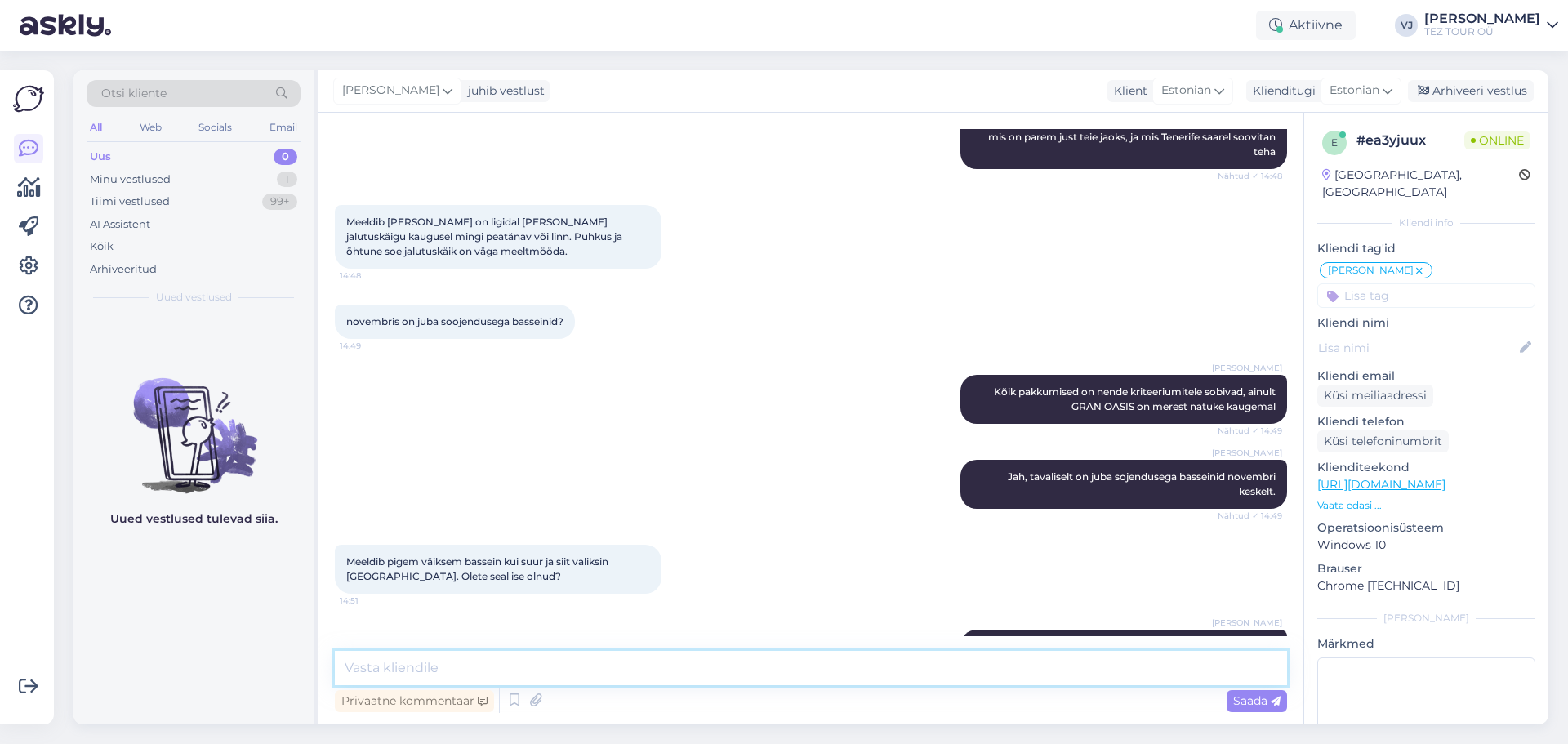
scroll to position [3410, 0]
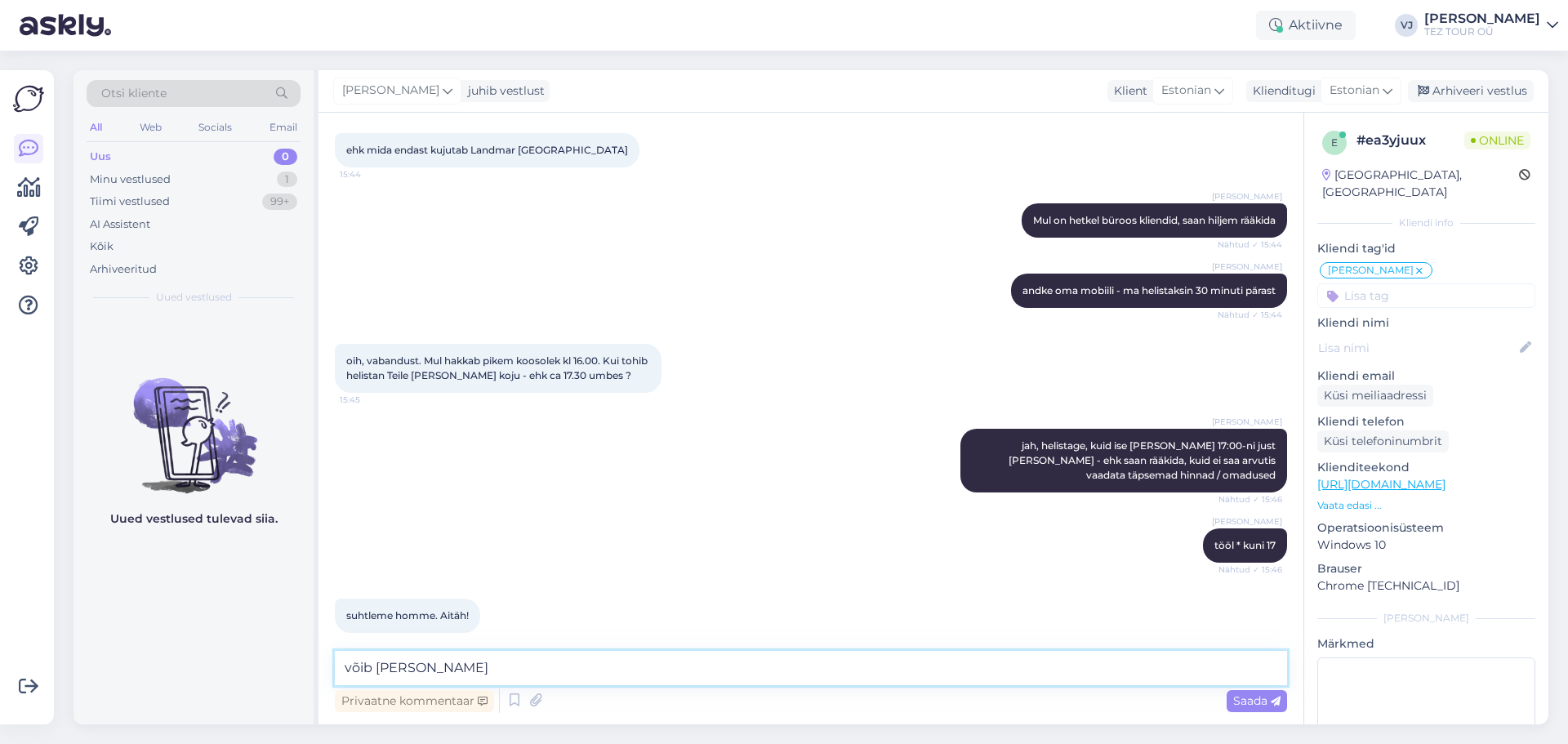
type textarea "võib ka nii!"
